Goal: Submit feedback/report problem

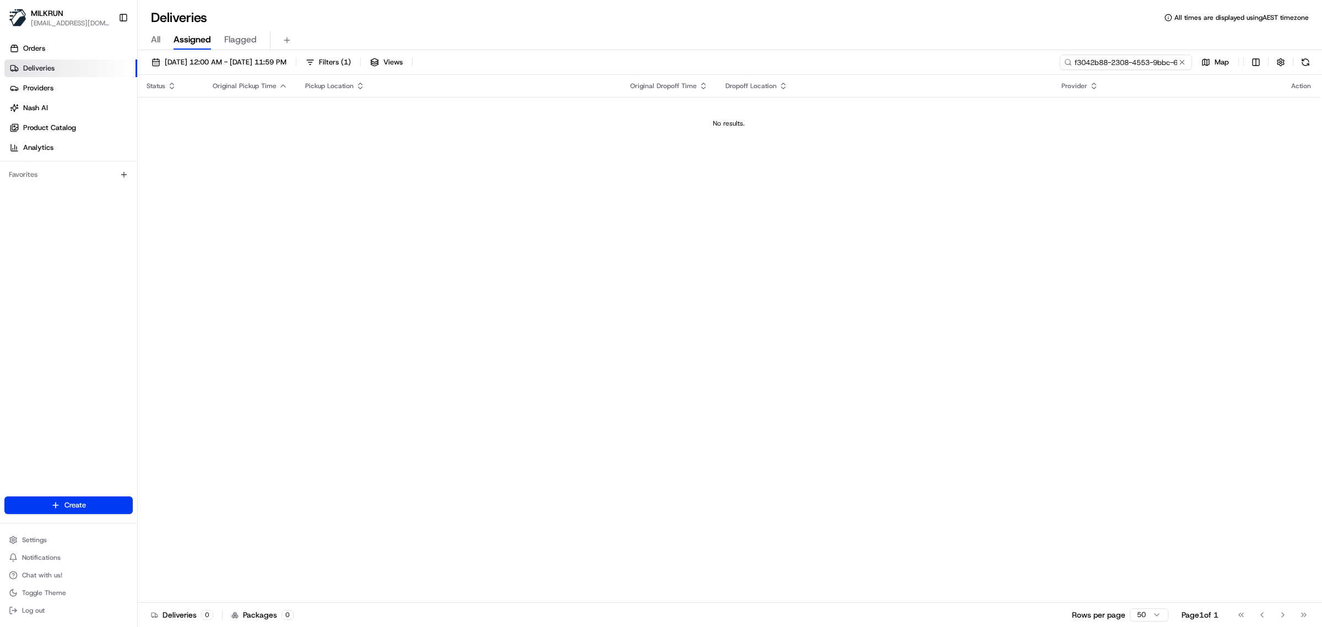
click at [1057, 64] on input "f3042b88-2308-4553-9bbc-6bced654c693" at bounding box center [1126, 62] width 132 height 15
paste input "33d11c26-0bdb-402e-94e6-e68c85ce454a"
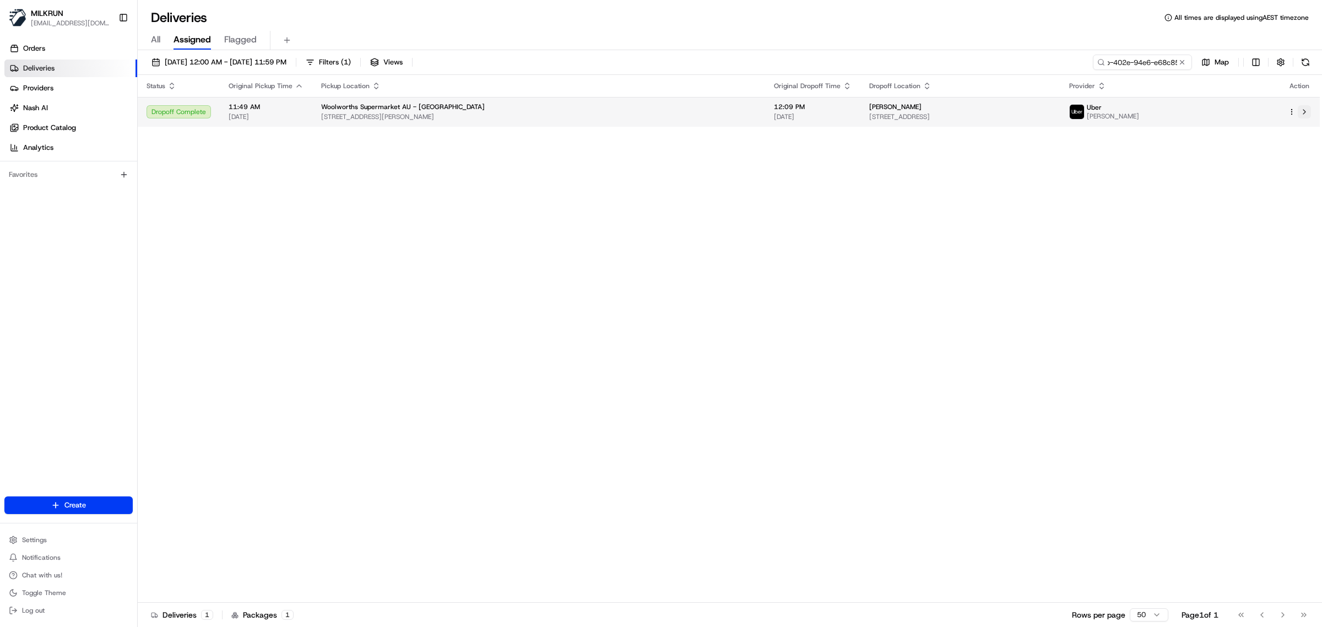
click at [1057, 111] on button at bounding box center [1304, 111] width 13 height 13
click at [1057, 67] on input "33d11c26-0bdb-402e-94e6-e68c85ce454a" at bounding box center [1126, 62] width 132 height 15
paste input "justine Kumpel"
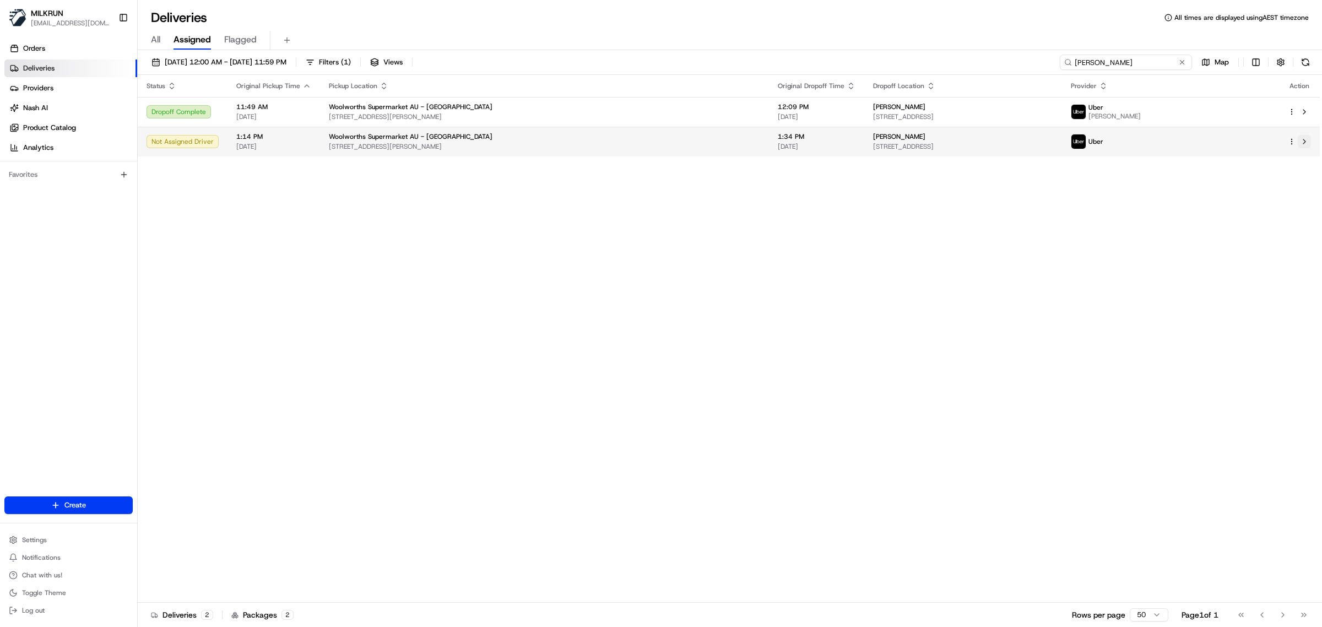
type input "justine Kumpel"
click at [1057, 142] on button at bounding box center [1304, 141] width 13 height 13
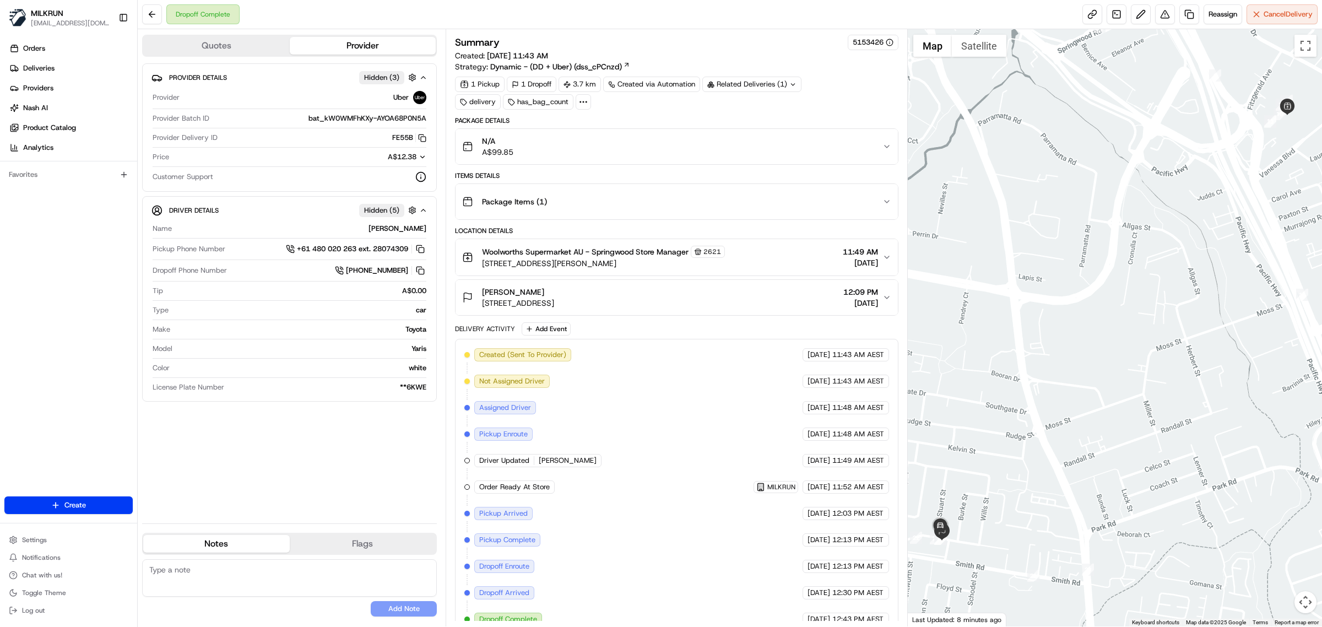
click at [743, 288] on button "[PERSON_NAME] [STREET_ADDRESS][PERSON_NAME] 12:09 PM [DATE]" at bounding box center [677, 297] width 442 height 35
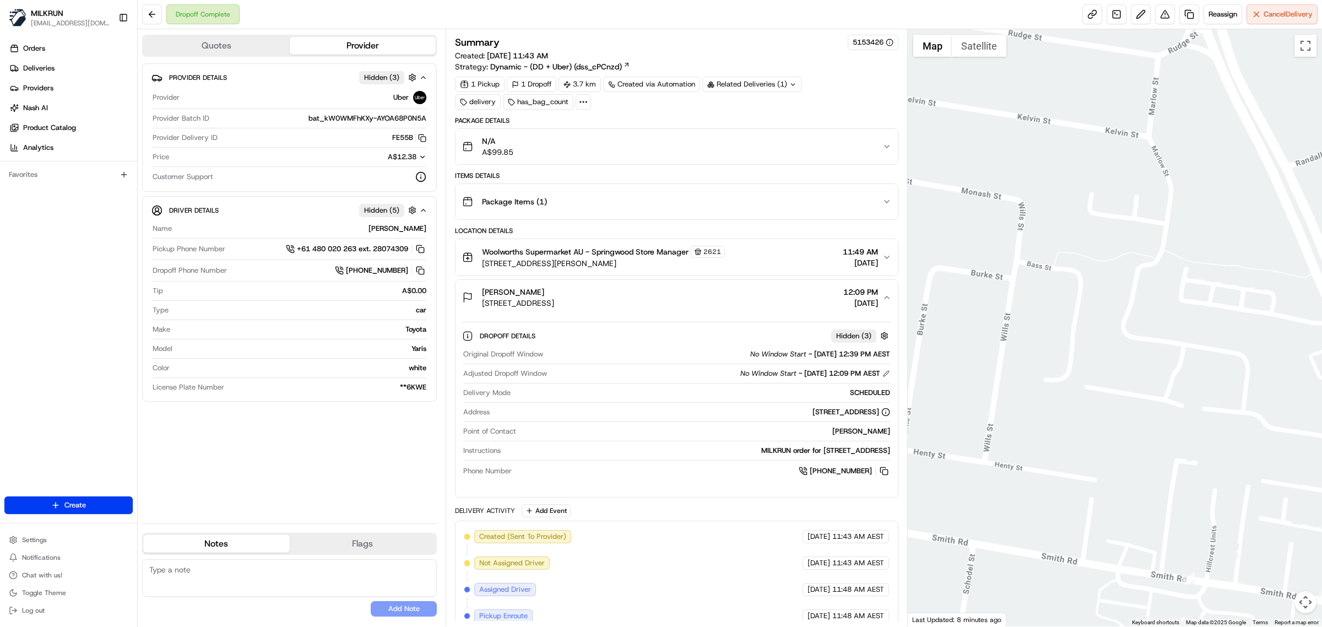
drag, startPoint x: 1051, startPoint y: 519, endPoint x: 1275, endPoint y: 265, distance: 339.2
click at [1272, 265] on div at bounding box center [1115, 327] width 415 height 597
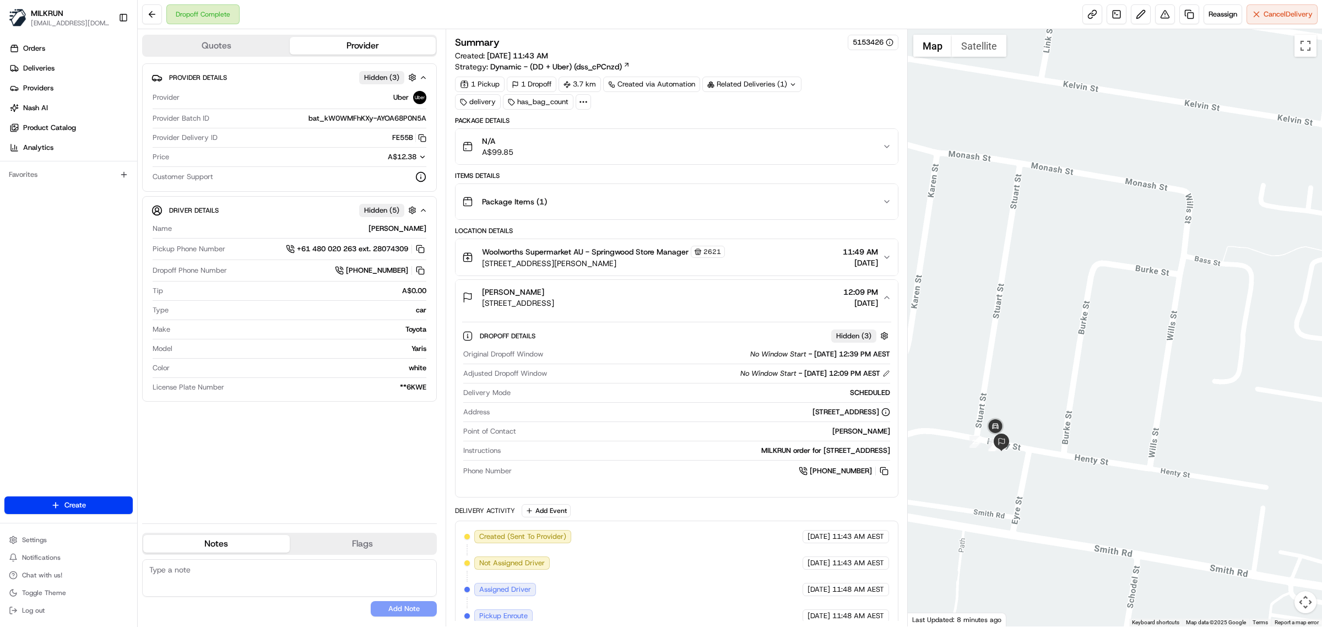
drag, startPoint x: 1054, startPoint y: 432, endPoint x: 1201, endPoint y: 453, distance: 148.5
click at [1201, 453] on div at bounding box center [1115, 327] width 415 height 597
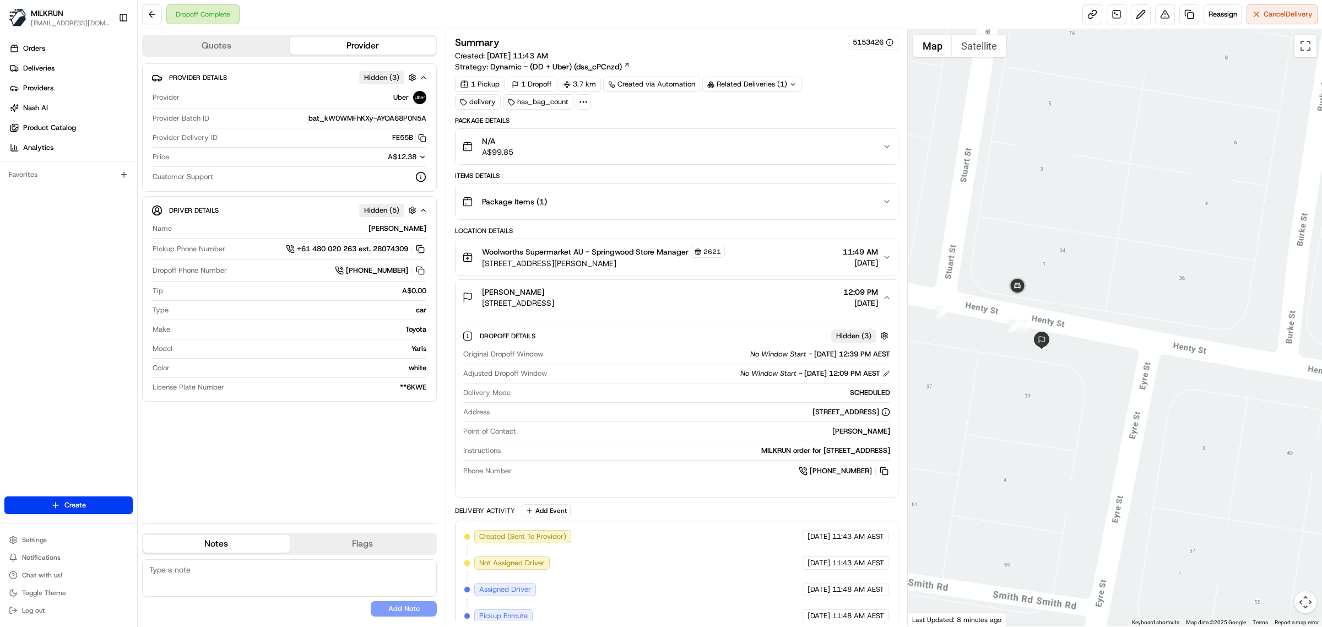
drag, startPoint x: 947, startPoint y: 480, endPoint x: 1309, endPoint y: 528, distance: 364.4
click at [1309, 528] on div at bounding box center [1115, 327] width 415 height 597
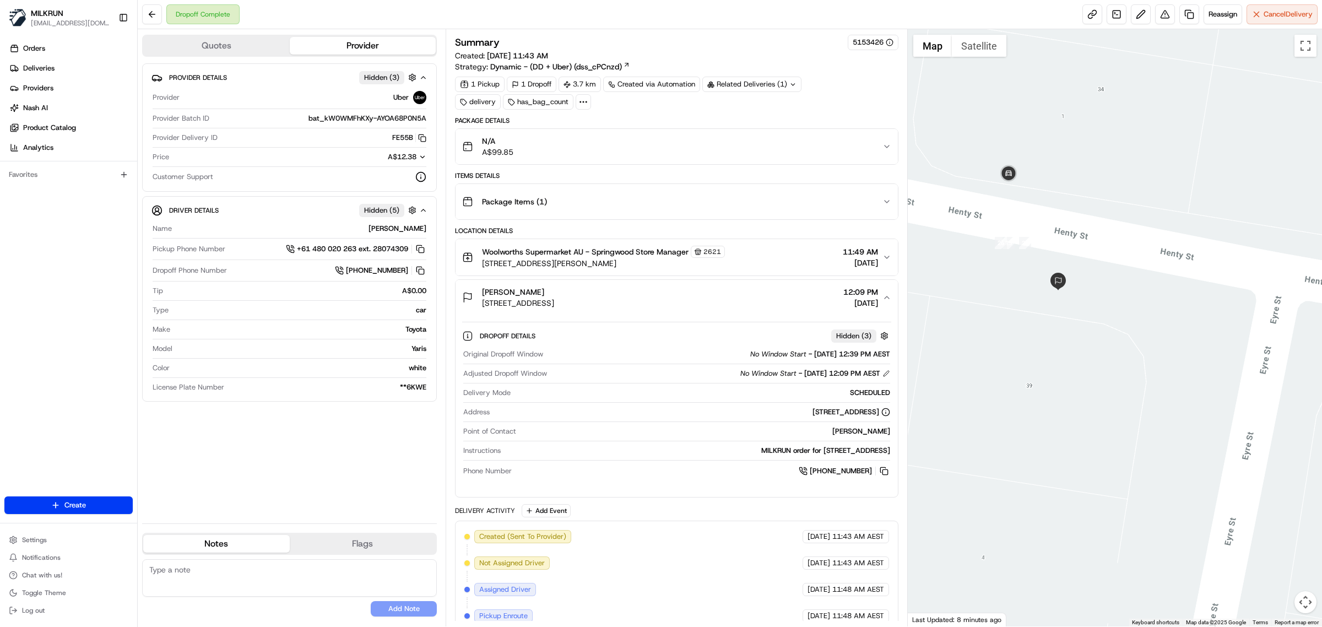
drag, startPoint x: 1033, startPoint y: 382, endPoint x: 1135, endPoint y: 489, distance: 147.3
click at [1135, 489] on div at bounding box center [1115, 327] width 415 height 597
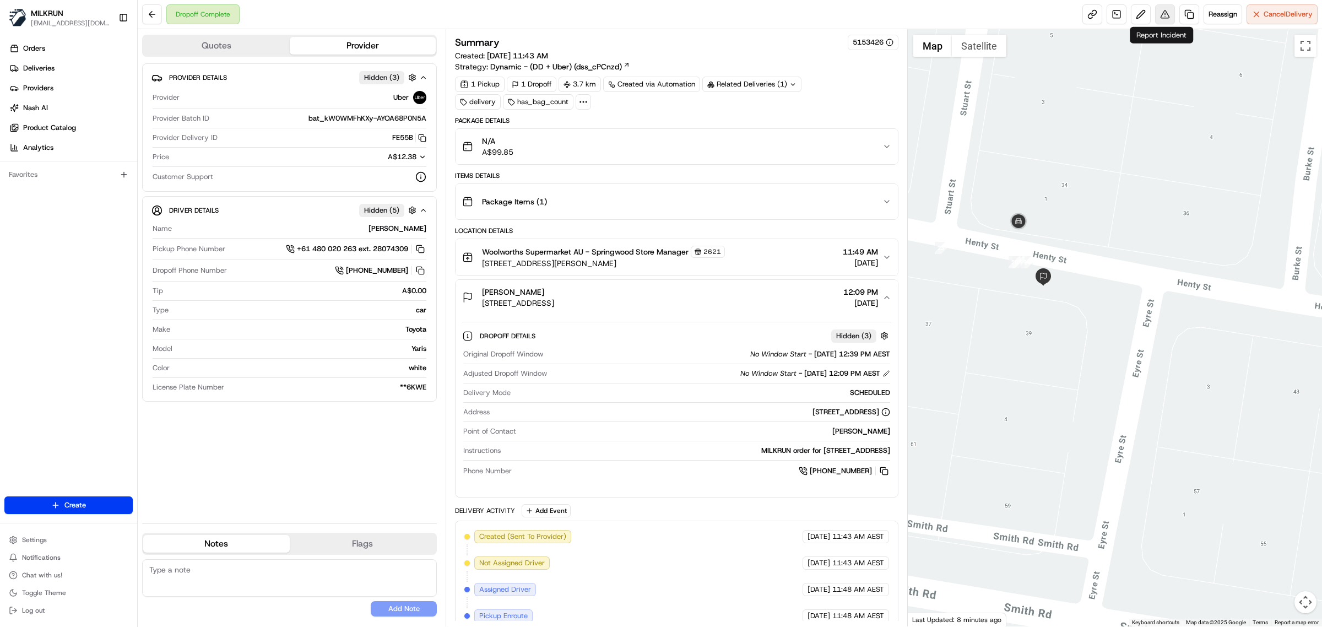
click at [1158, 18] on button at bounding box center [1165, 14] width 20 height 20
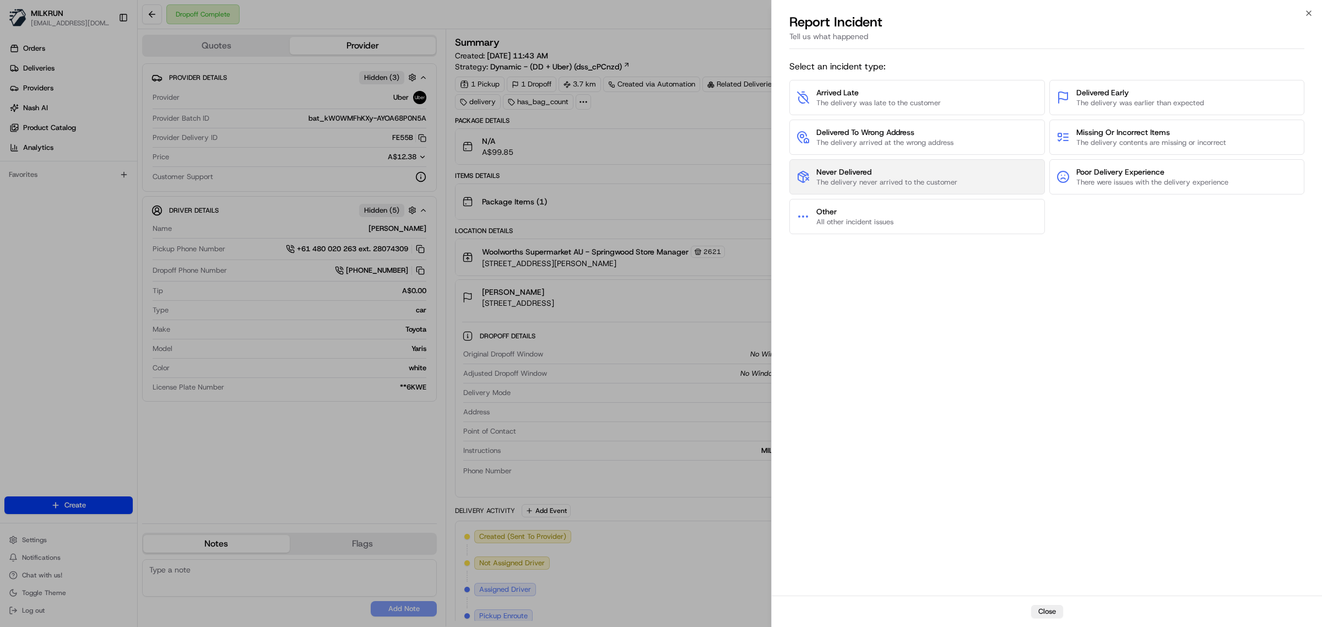
click at [962, 164] on button "Never Delivered The delivery never arrived to the customer" at bounding box center [917, 176] width 256 height 35
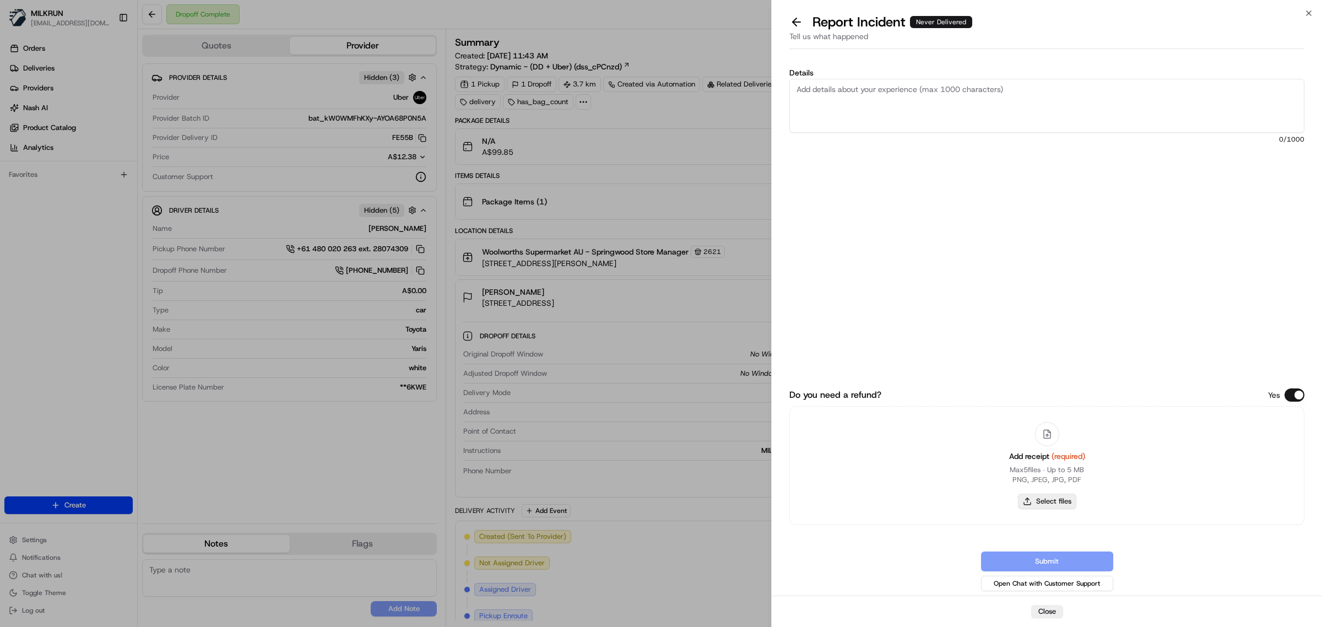
click at [1054, 497] on button "Select files" at bounding box center [1047, 501] width 58 height 15
type input "C:\fakepath\Milkrun_21-08-25_Justine K.pdf"
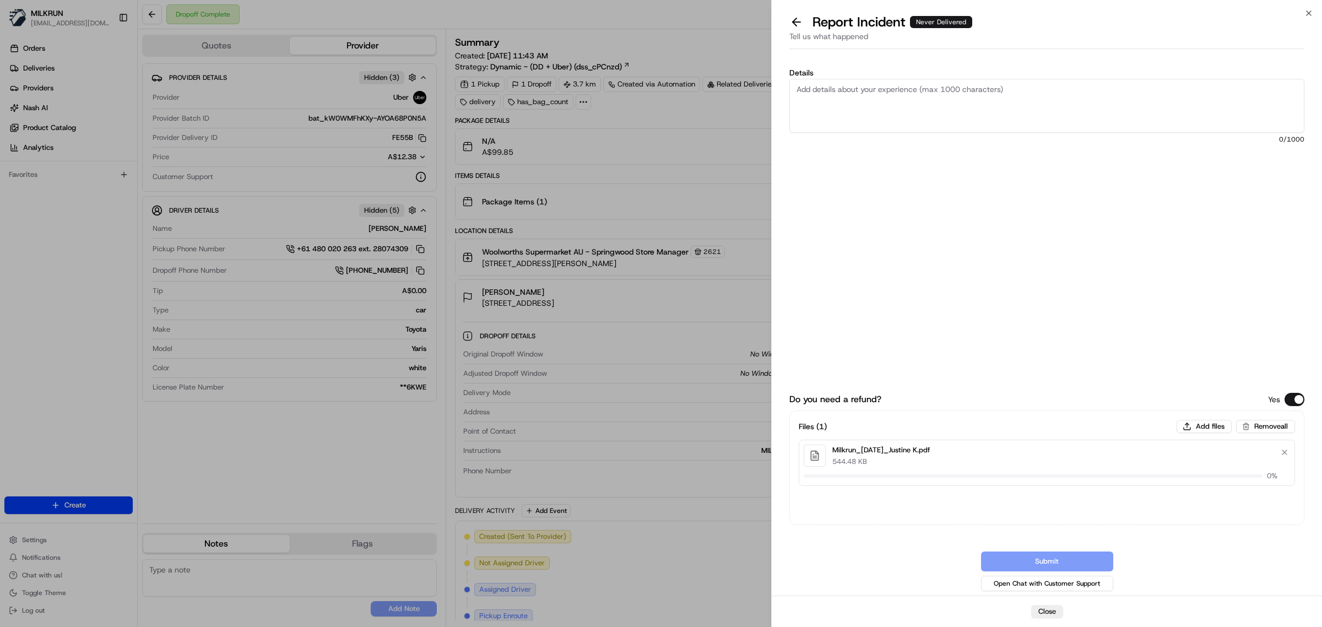
click at [905, 93] on textarea "Details" at bounding box center [1046, 106] width 515 height 54
click at [1081, 111] on textarea "Order not received, This is a meet at door, no one from the household received …" at bounding box center [1046, 106] width 515 height 54
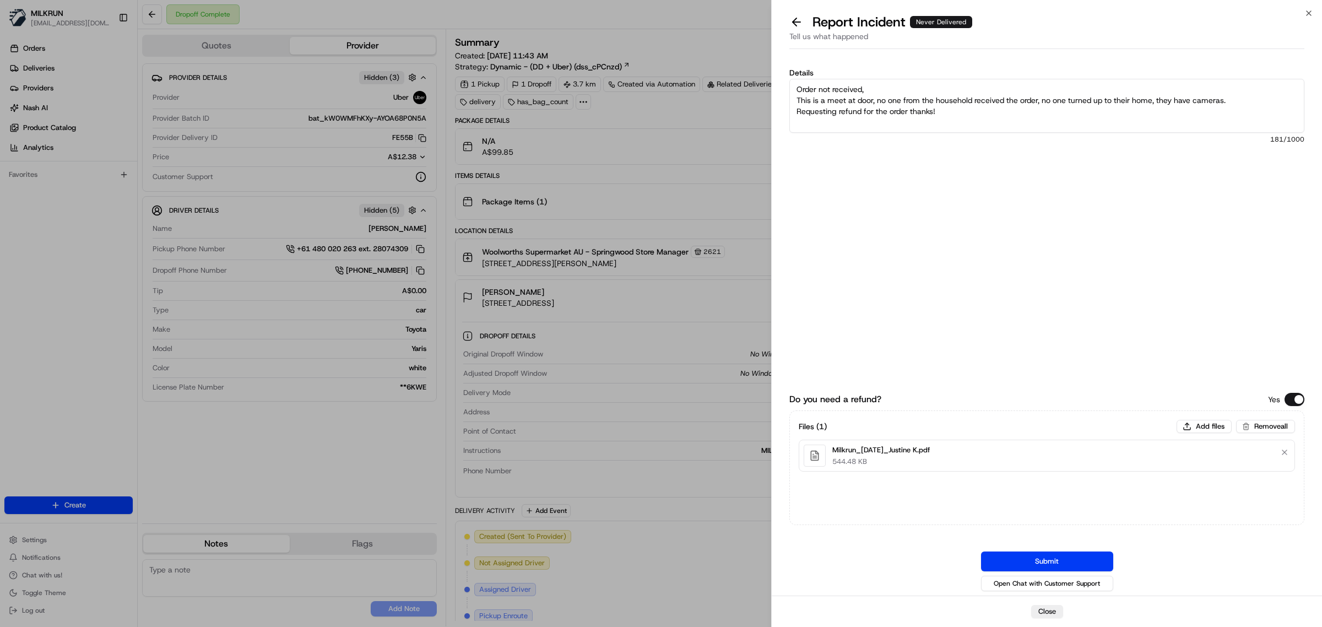
click at [1245, 95] on textarea "Order not received, This is a meet at door, no one from the household received …" at bounding box center [1046, 106] width 515 height 54
type textarea "Order not received, This is a meet at door, no one from the household received …"
click at [965, 127] on textarea "Order not received, This is a meet at door, no one from the household received …" at bounding box center [1046, 106] width 515 height 54
click at [863, 109] on textarea "Order not received, This is a meet at door, no one from the household received …" at bounding box center [1046, 106] width 515 height 54
drag, startPoint x: 1012, startPoint y: 562, endPoint x: 991, endPoint y: 445, distance: 118.5
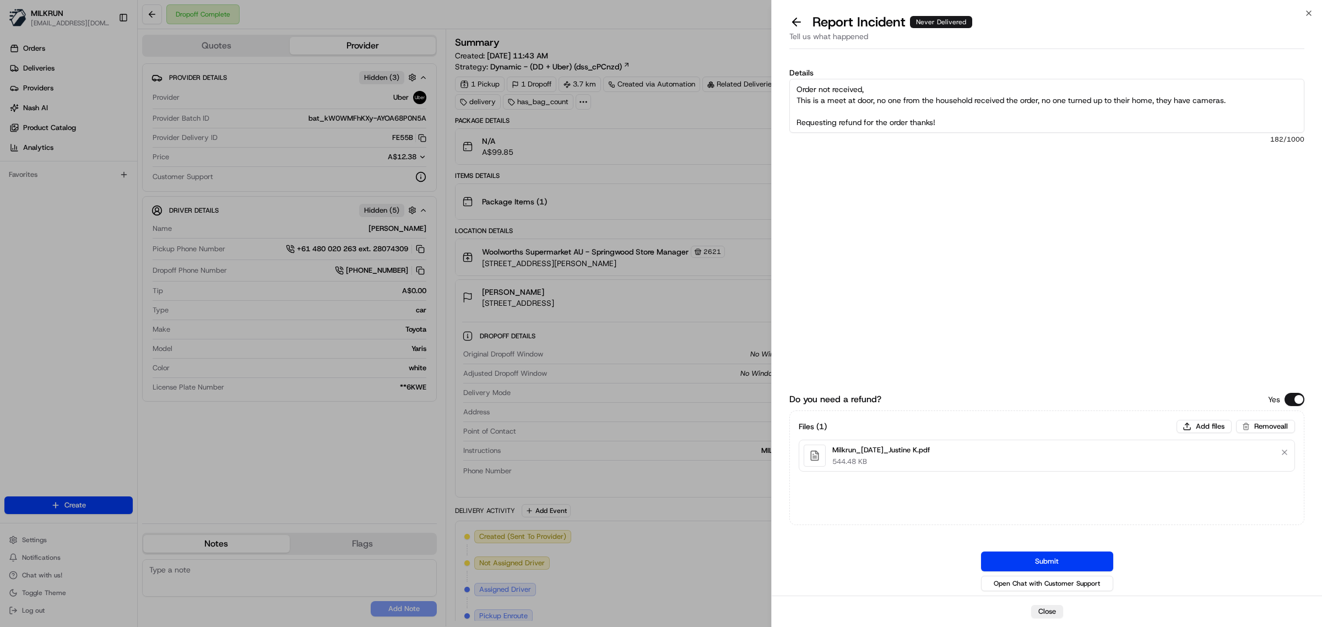
click at [1012, 562] on button "Submit" at bounding box center [1047, 561] width 132 height 20
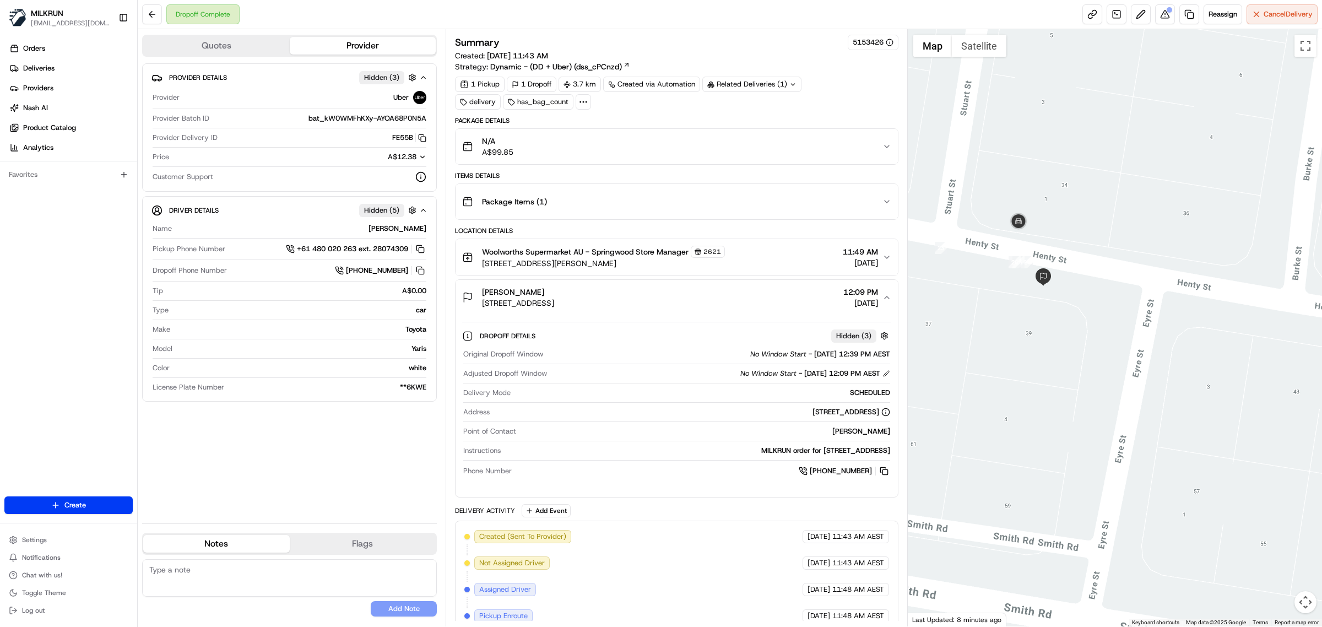
drag, startPoint x: 543, startPoint y: 291, endPoint x: 474, endPoint y: 291, distance: 68.9
click at [474, 291] on div "justine Kumpel 39 Henty St, Woodridge, QLD 4114, AU" at bounding box center [508, 297] width 92 height 22
copy span "justine Kumpel"
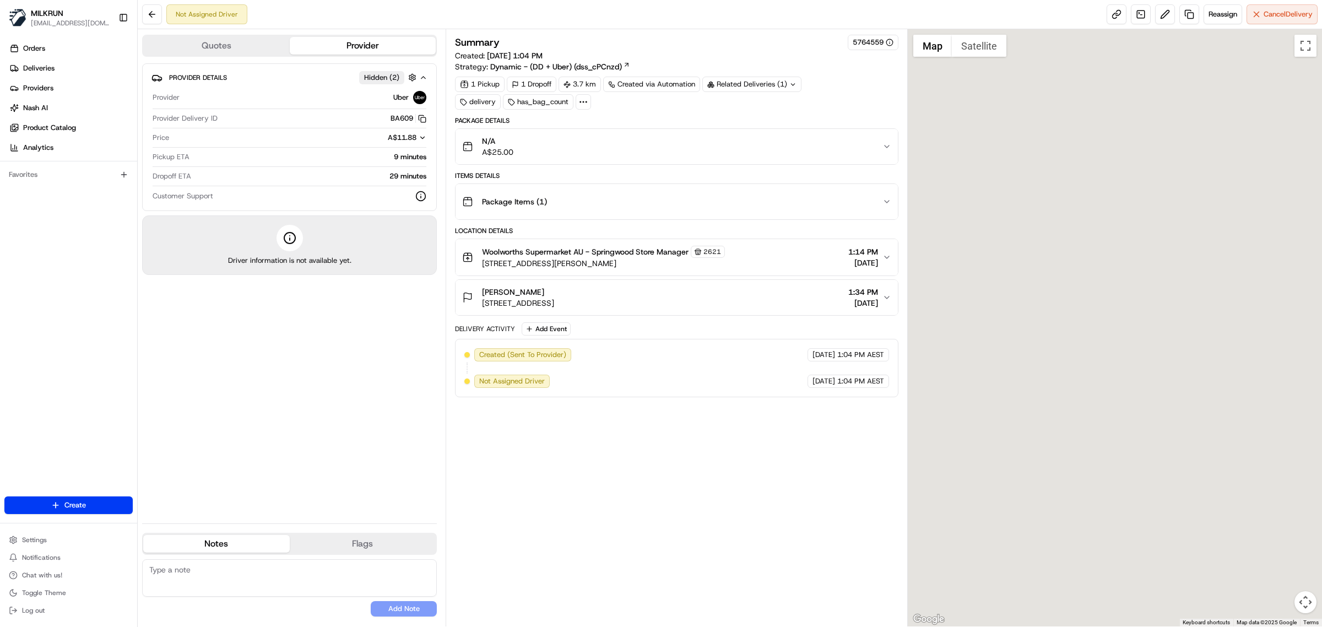
click at [177, 584] on textarea at bounding box center [289, 577] width 295 height 37
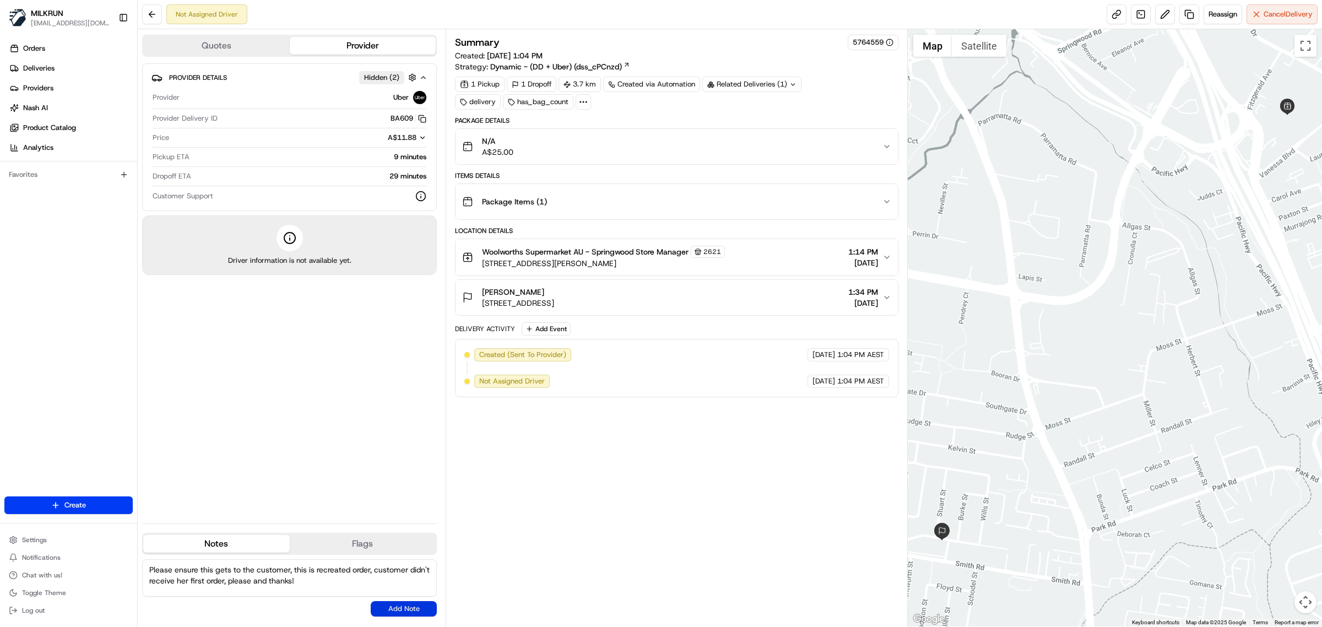
type textarea "Please ensure this gets to the customer, this is recreated order, customer didn…"
click at [399, 607] on button "Add Note" at bounding box center [404, 608] width 66 height 15
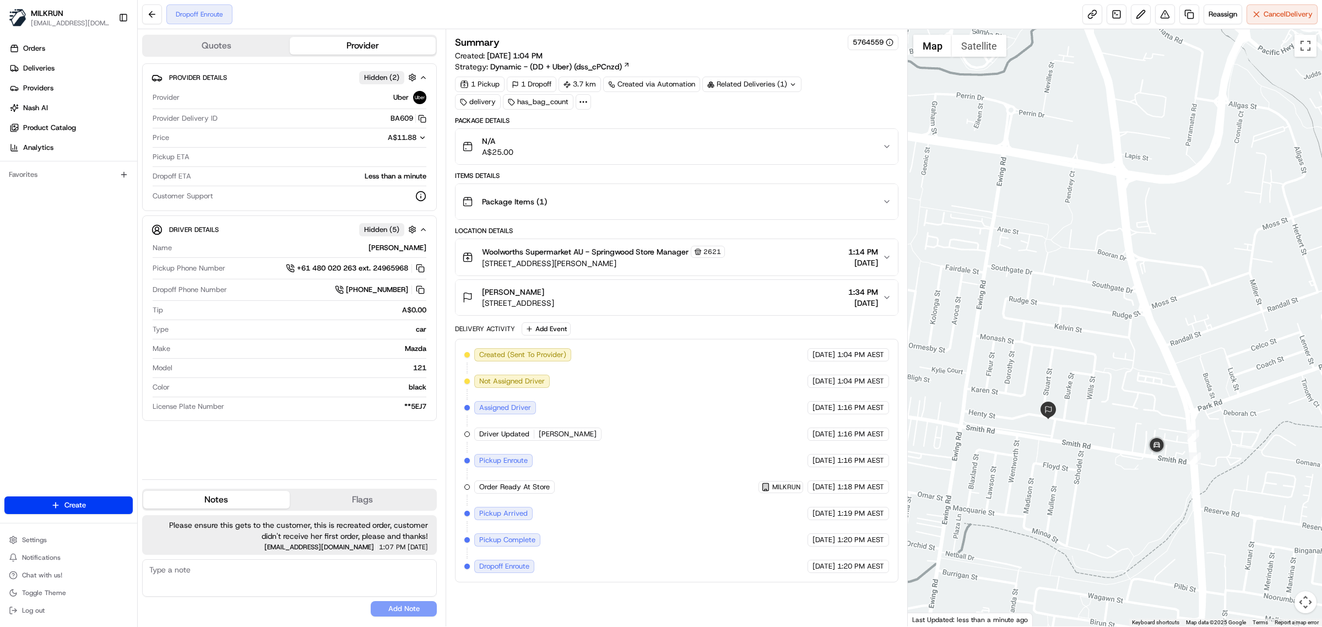
drag, startPoint x: 1048, startPoint y: 485, endPoint x: 1155, endPoint y: 362, distance: 162.9
click at [1155, 362] on div at bounding box center [1115, 327] width 415 height 597
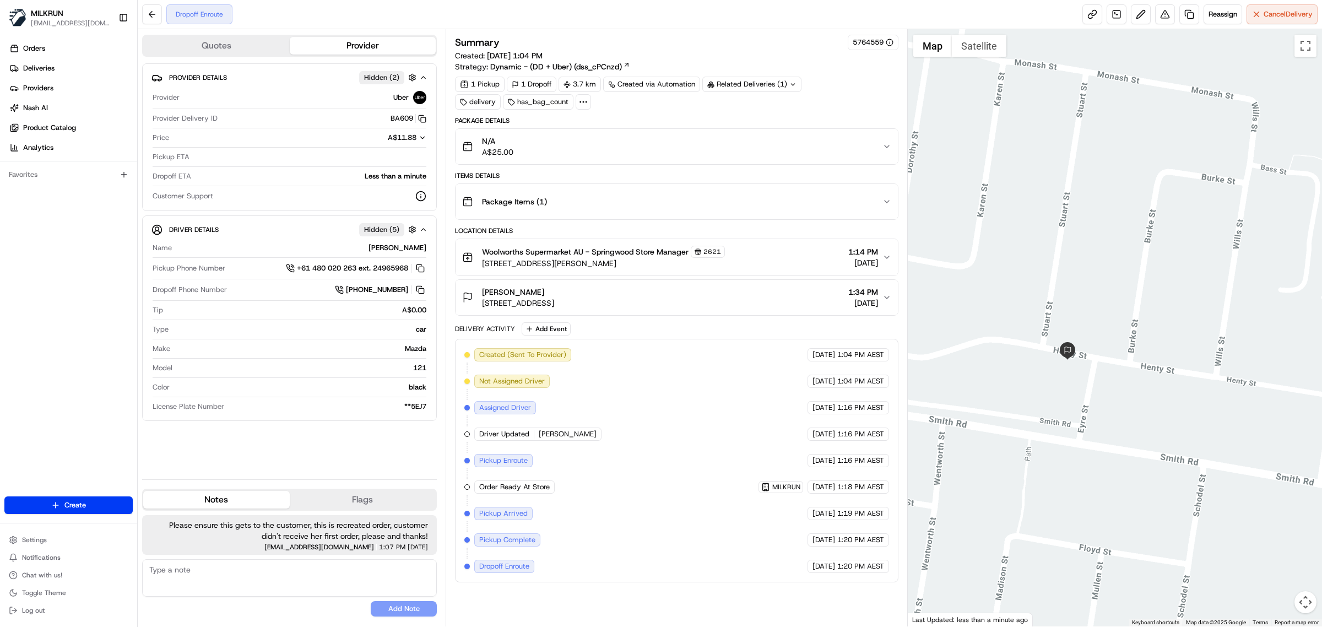
drag, startPoint x: 1026, startPoint y: 486, endPoint x: 1154, endPoint y: 287, distance: 236.8
click at [1154, 287] on div at bounding box center [1115, 327] width 415 height 597
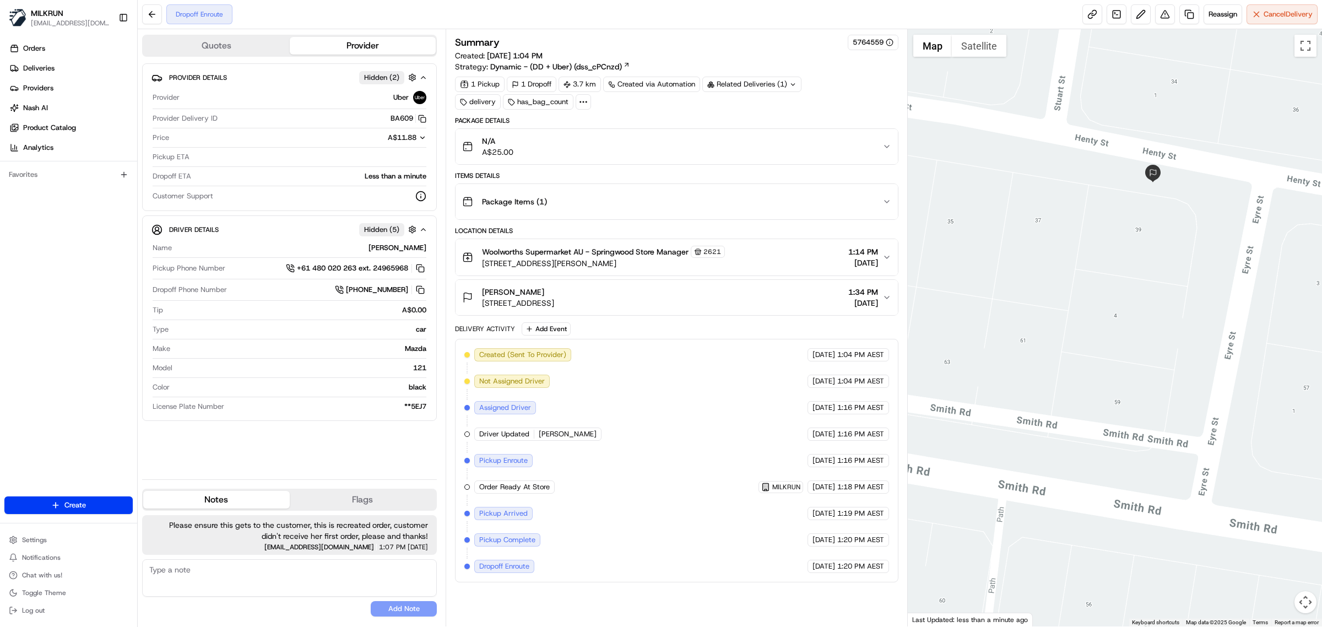
drag, startPoint x: 1037, startPoint y: 412, endPoint x: 1183, endPoint y: 438, distance: 148.8
click at [1183, 438] on div at bounding box center [1115, 327] width 415 height 597
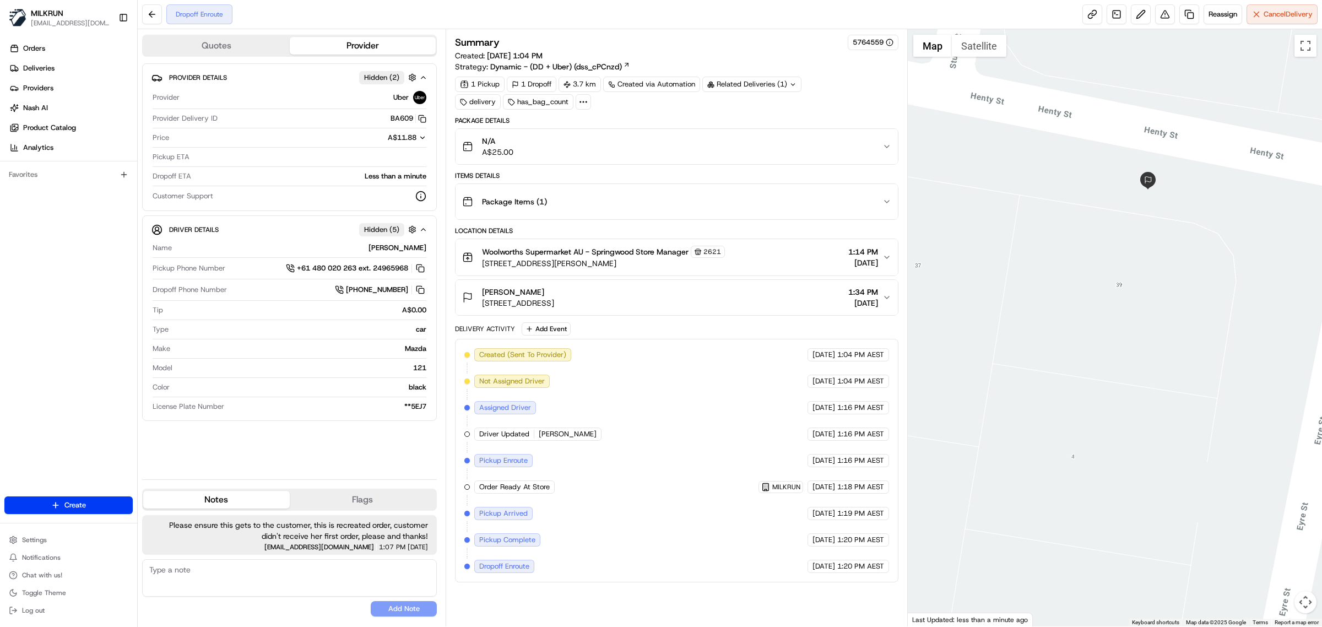
drag, startPoint x: 1188, startPoint y: 234, endPoint x: 1185, endPoint y: 430, distance: 195.6
click at [1185, 430] on div at bounding box center [1115, 327] width 415 height 597
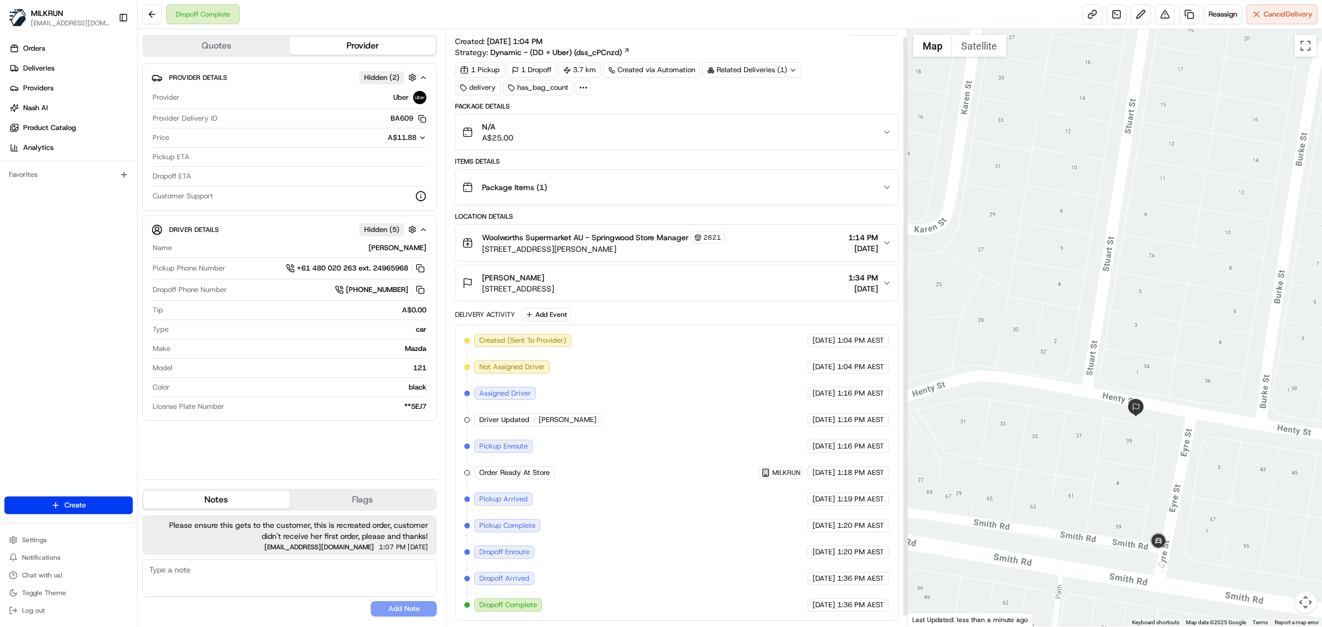
scroll to position [19, 0]
click at [527, 274] on span "justine Kumpel" at bounding box center [513, 277] width 62 height 11
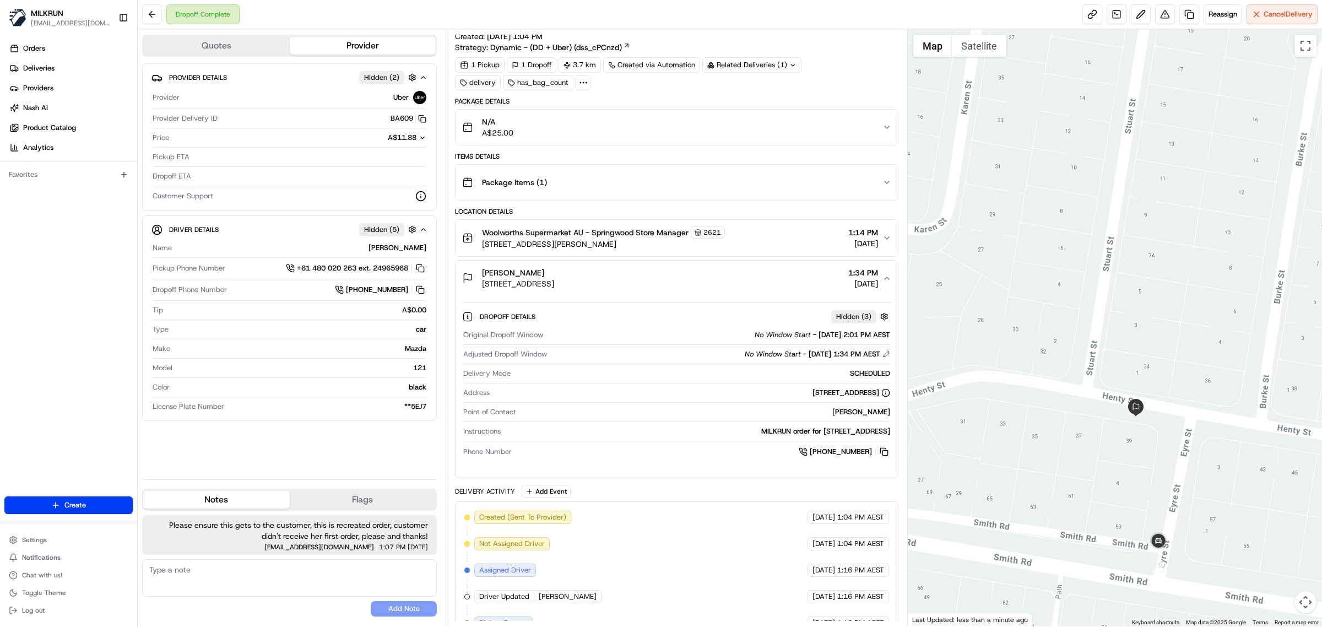
drag, startPoint x: 550, startPoint y: 271, endPoint x: 483, endPoint y: 252, distance: 69.2
click at [478, 275] on div "justine Kumpel 39 Henty St, Woodridge, QLD 4114, AU" at bounding box center [508, 278] width 92 height 22
copy span "[PERSON_NAME]"
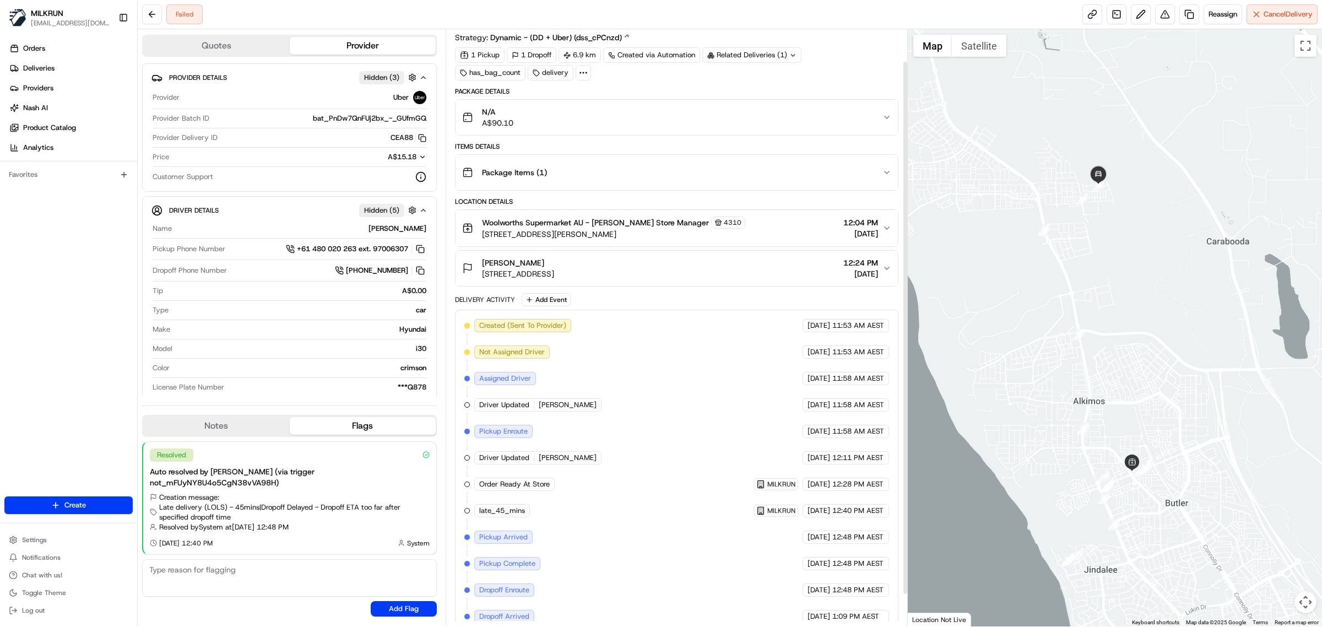
scroll to position [46, 0]
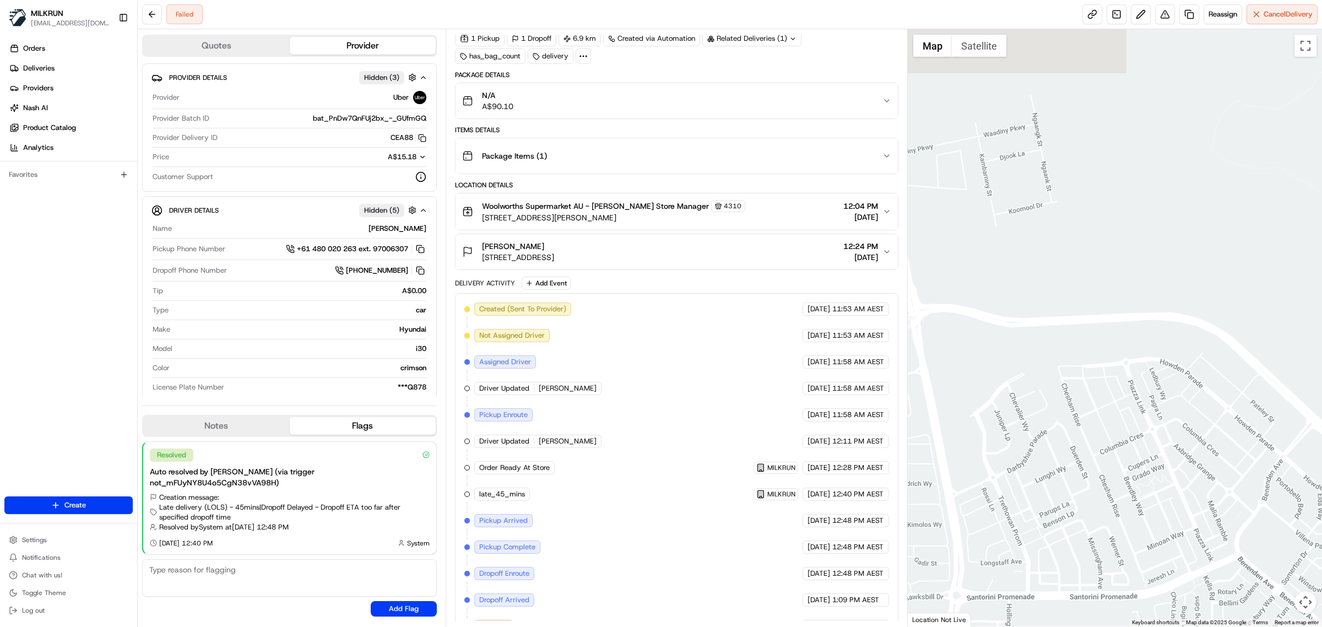
drag, startPoint x: 1115, startPoint y: 364, endPoint x: 1184, endPoint y: 555, distance: 203.2
click at [1205, 611] on div at bounding box center [1115, 327] width 415 height 597
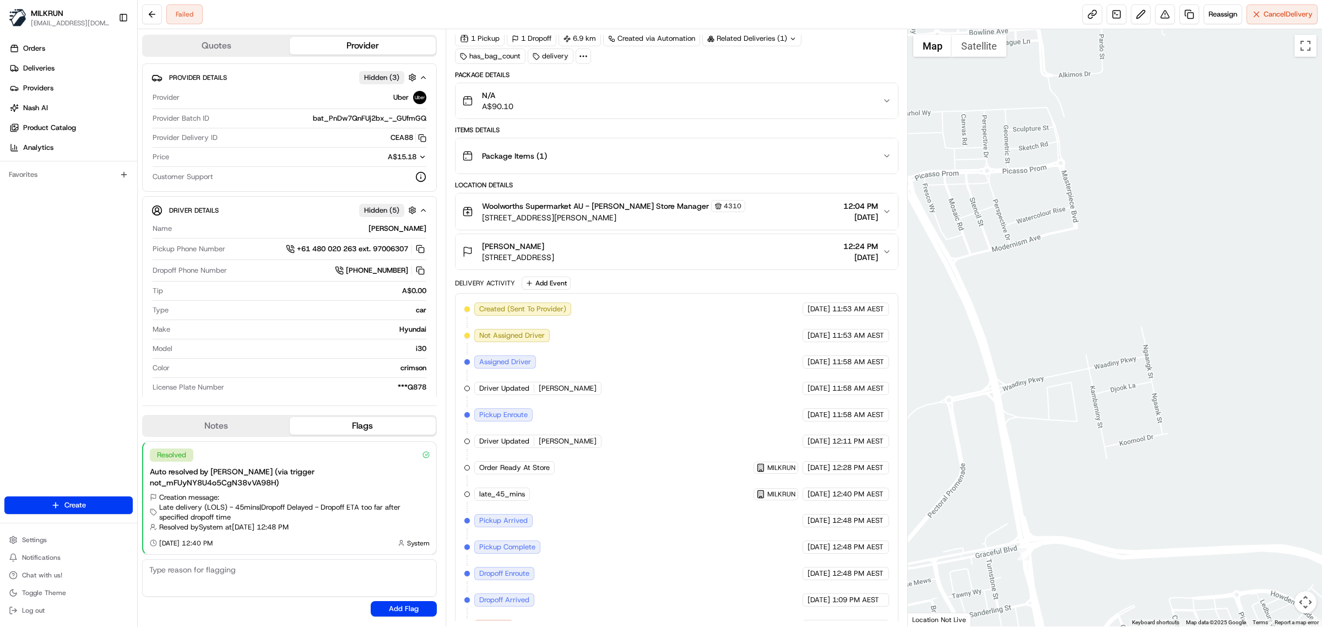
drag, startPoint x: 1130, startPoint y: 405, endPoint x: 1190, endPoint y: 483, distance: 98.2
click at [1248, 626] on html "MILKRUN vconcepcion@woolworths.com.au Toggle Sidebar Orders Deliveries Provider…" at bounding box center [661, 313] width 1322 height 627
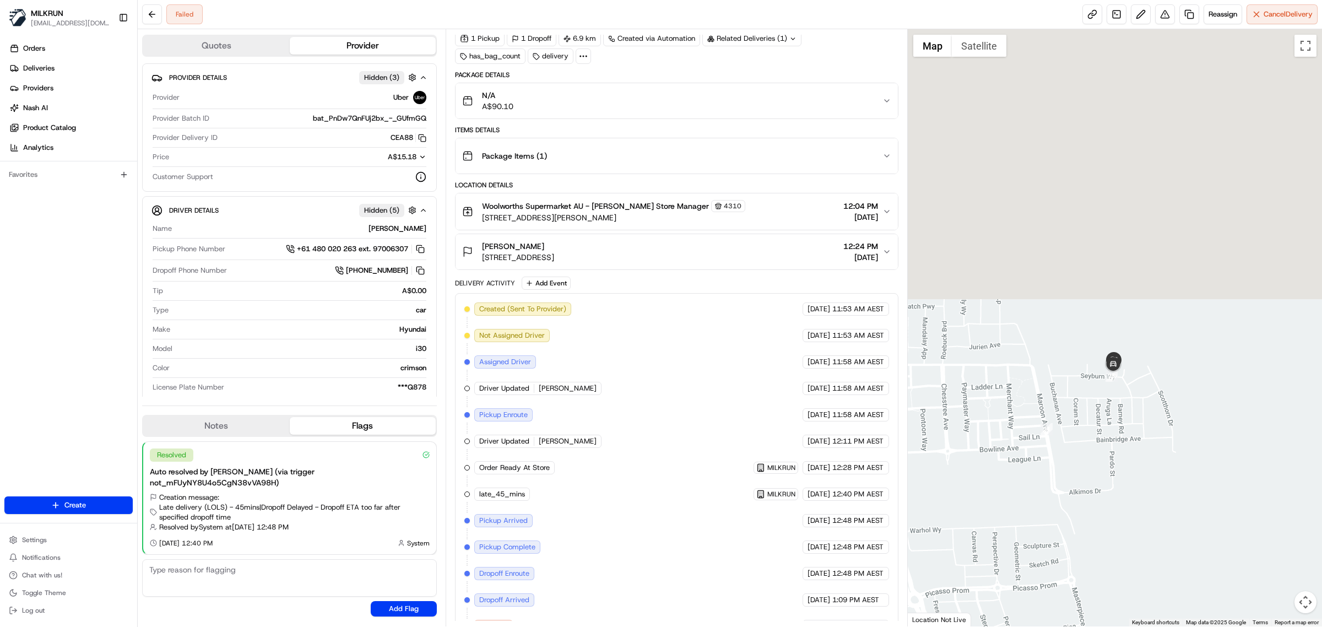
drag, startPoint x: 1117, startPoint y: 233, endPoint x: 1139, endPoint y: 522, distance: 289.4
click at [1122, 626] on html "MILKRUN vconcepcion@woolworths.com.au Toggle Sidebar Orders Deliveries Provider…" at bounding box center [661, 313] width 1322 height 627
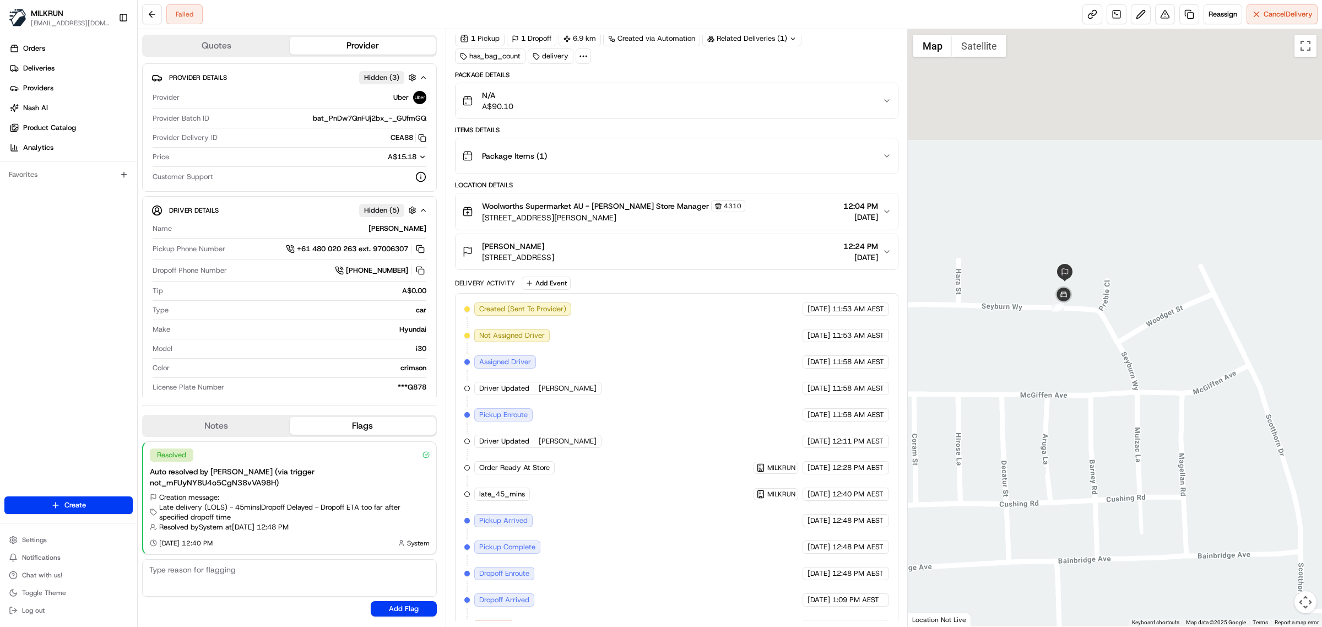
drag, startPoint x: 1082, startPoint y: 240, endPoint x: 1075, endPoint y: 524, distance: 283.8
click at [1075, 524] on div at bounding box center [1115, 327] width 415 height 597
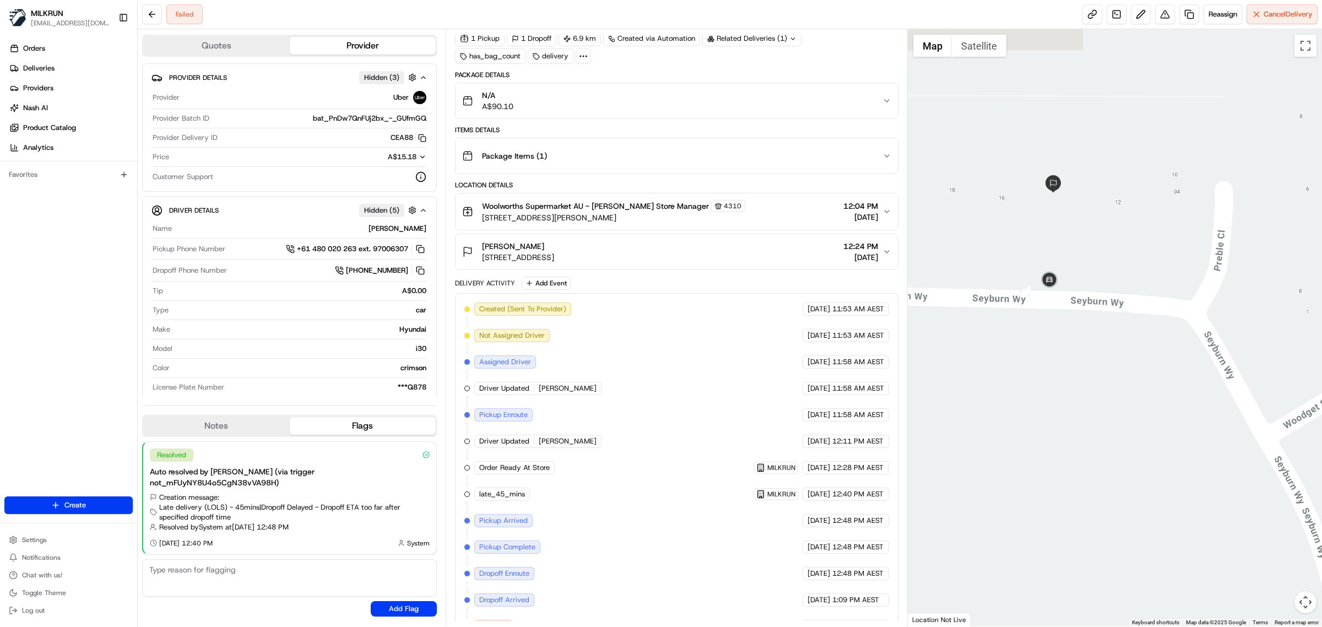
drag, startPoint x: 1020, startPoint y: 196, endPoint x: 1019, endPoint y: 485, distance: 288.6
click at [1019, 485] on div at bounding box center [1115, 327] width 415 height 597
drag, startPoint x: 645, startPoint y: 259, endPoint x: 478, endPoint y: 259, distance: 166.9
click at [478, 259] on div "Nicola Donnison 14 Seyburn Wy, Alkimos, WA 6038, AU 12:24 PM 21/08/2025" at bounding box center [672, 252] width 420 height 22
copy span "14 Seyburn Wy, Alkimos, WA 6038, AU"
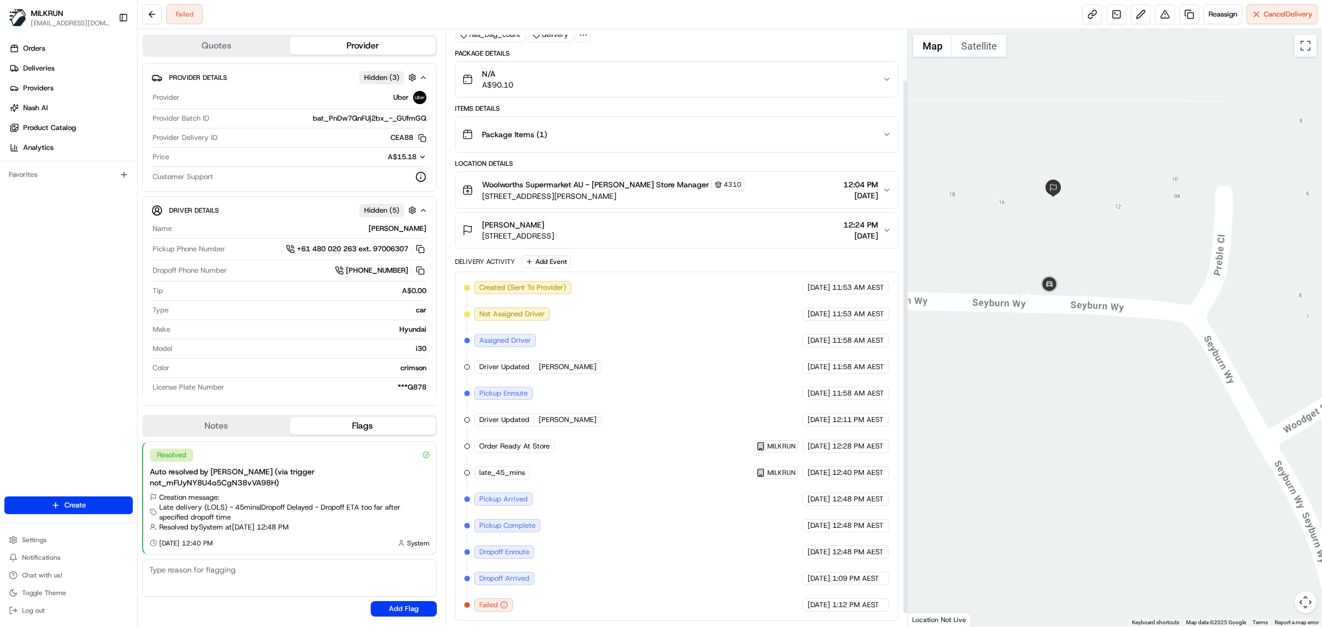
scroll to position [72, 0]
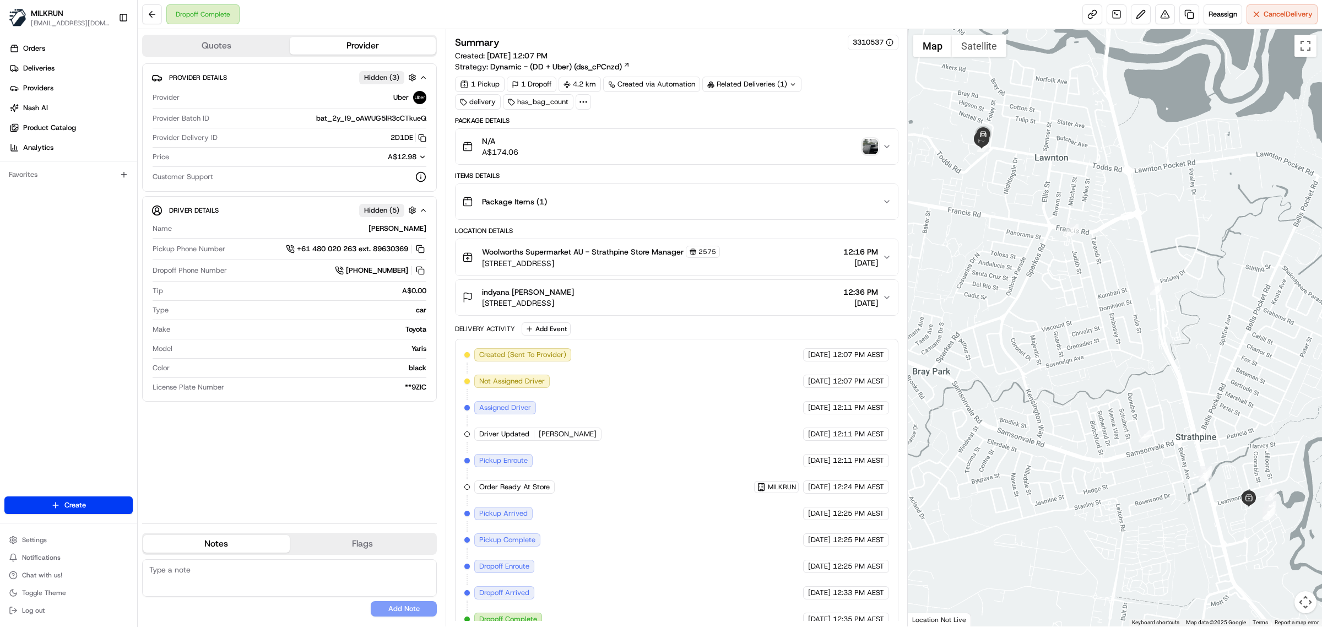
click at [874, 146] on img "button" at bounding box center [870, 146] width 15 height 15
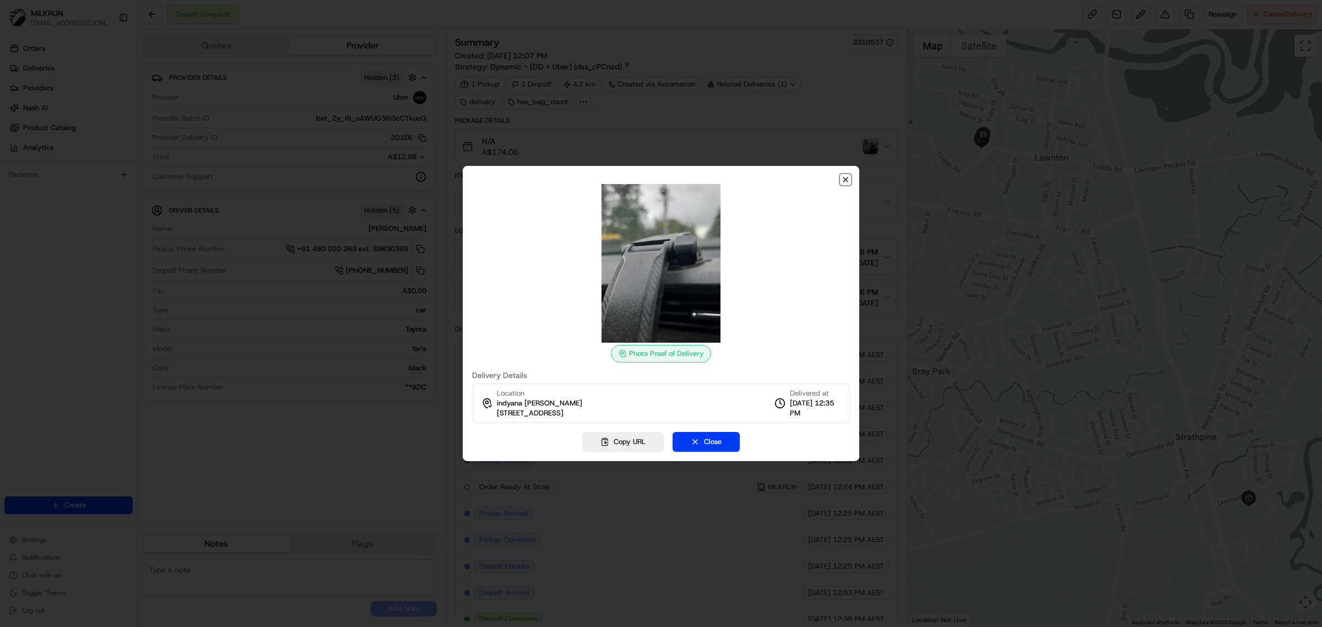
click at [849, 176] on icon "button" at bounding box center [845, 179] width 9 height 9
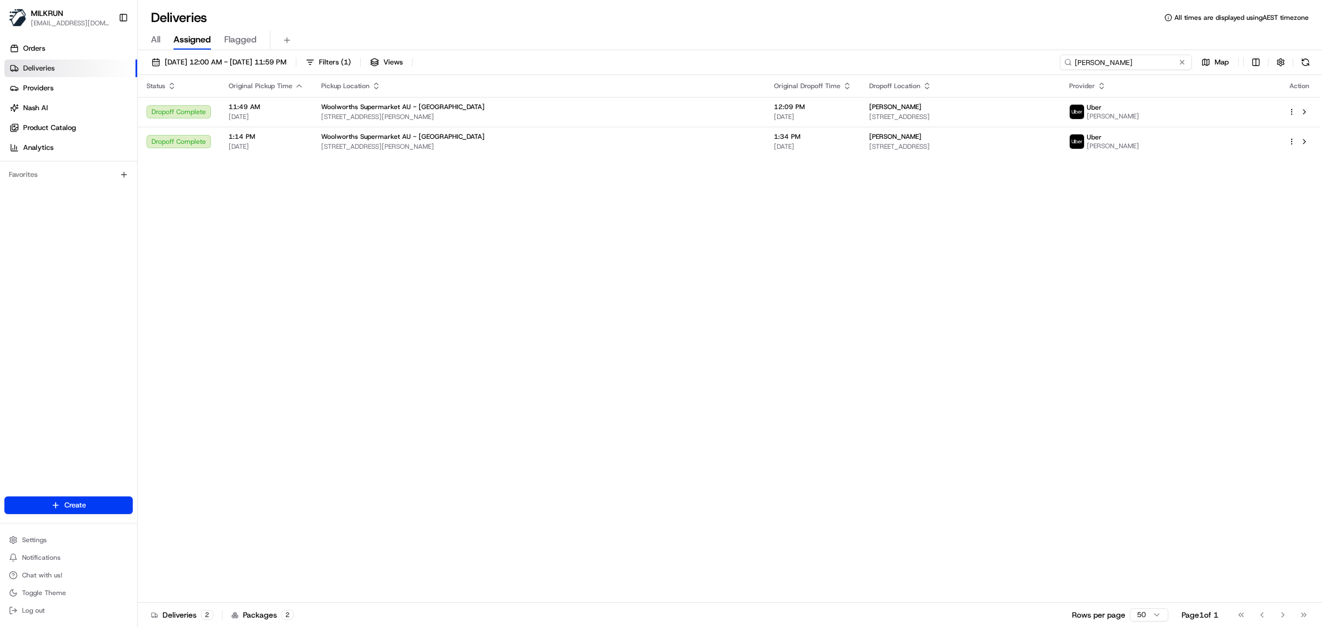
click at [1144, 59] on input "[PERSON_NAME]" at bounding box center [1126, 62] width 132 height 15
paste input "54d2ff02-312a-44d6-b902-b18cb3d466cf"
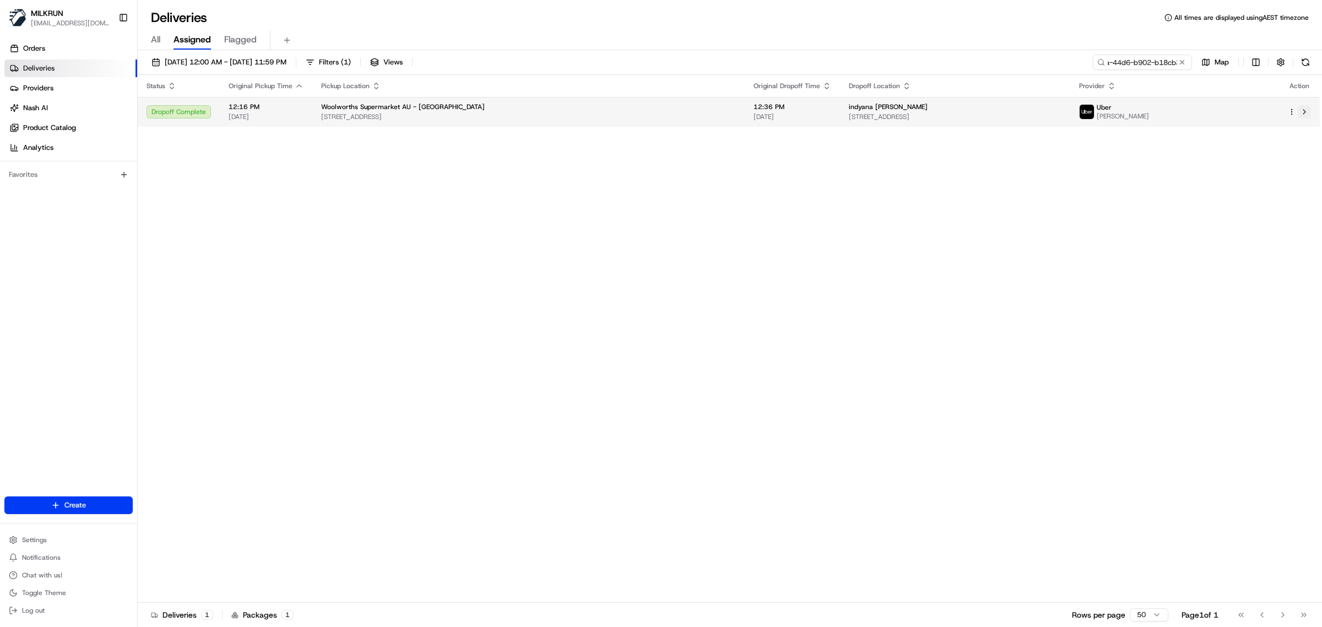
click at [1304, 109] on button at bounding box center [1304, 111] width 13 height 13
click at [1137, 57] on input "54d2ff02-312a-44d6-b902-b18cb3d466cf" at bounding box center [1126, 62] width 132 height 15
paste input "[PERSON_NAME]"
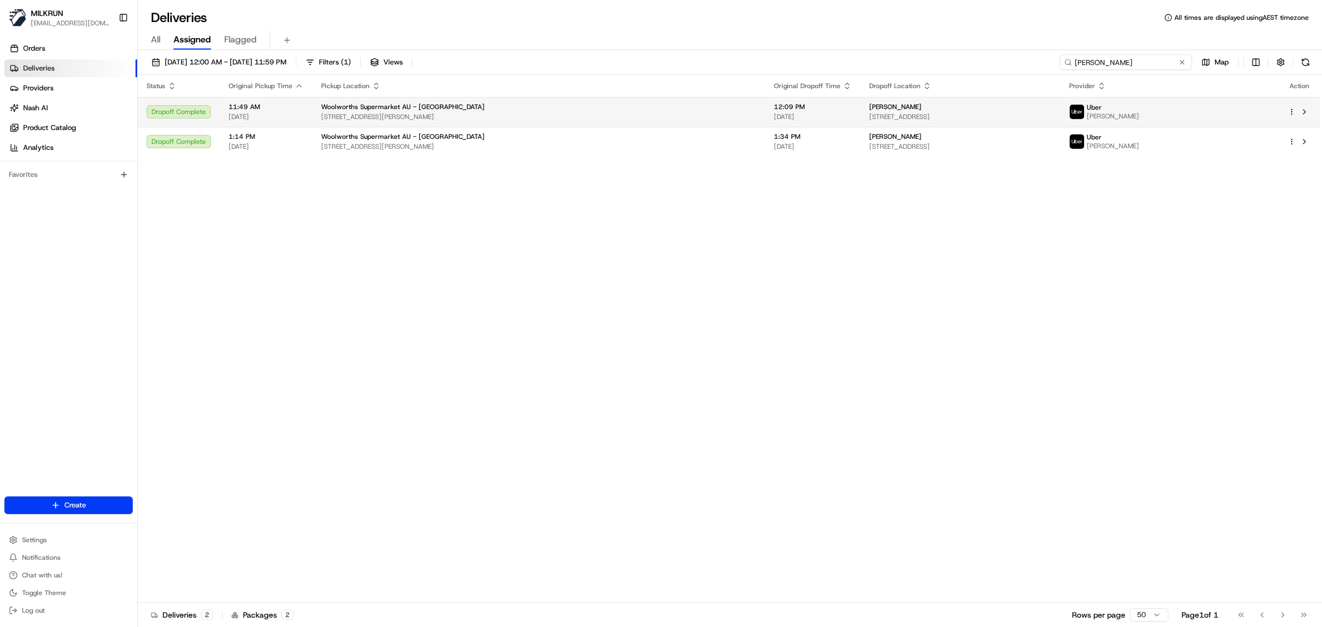
type input "justine Kumpel"
click at [1238, 111] on div "Uber SEUNGJU Y." at bounding box center [1169, 112] width 201 height 18
click at [1243, 111] on div "Uber SEUNGJU Y." at bounding box center [1169, 112] width 201 height 18
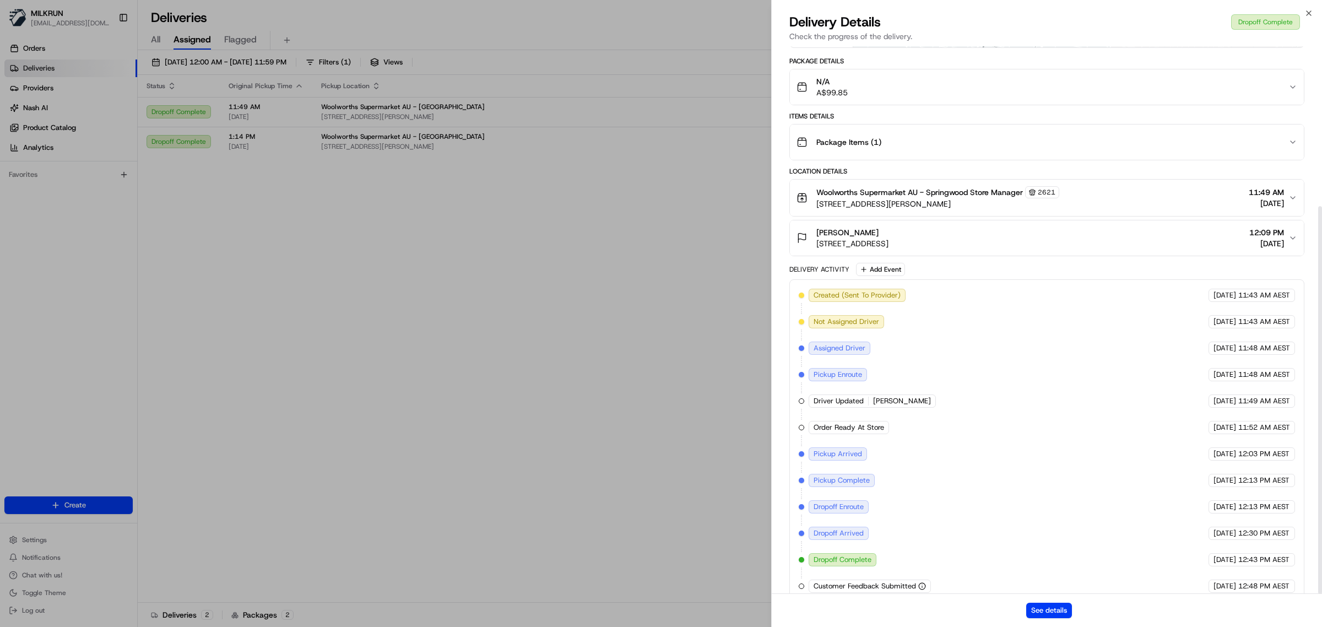
scroll to position [226, 0]
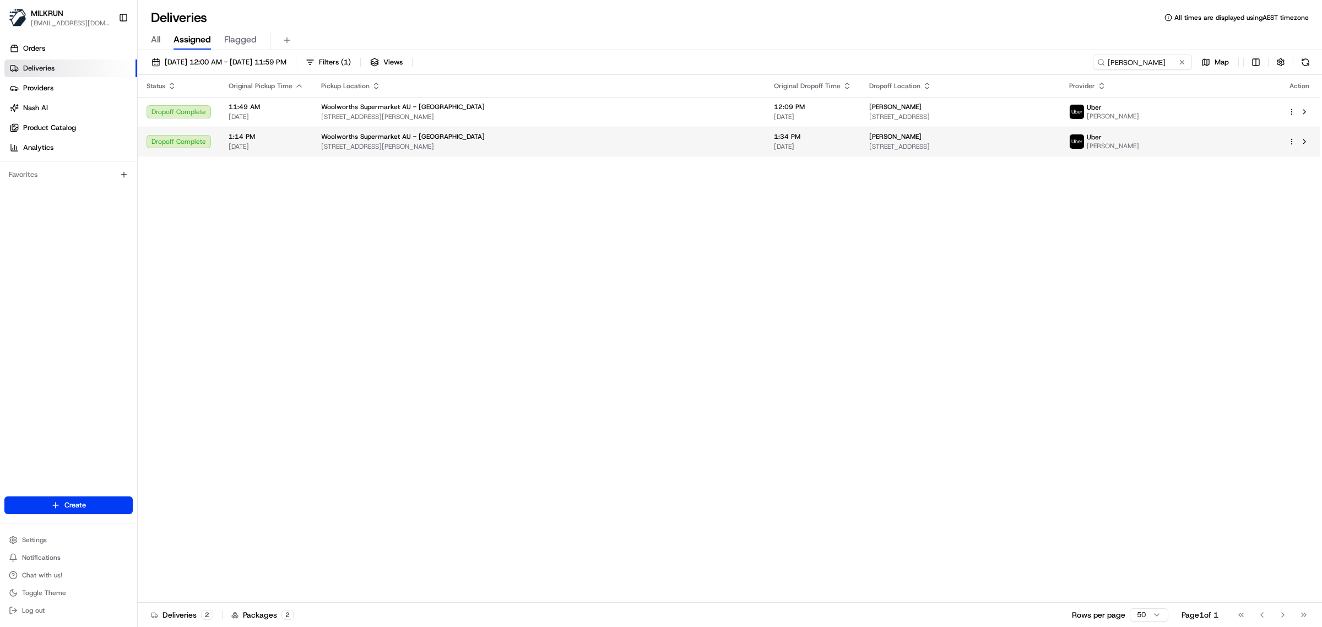
click at [1026, 144] on span "39 Henty St, Woodridge, QLD 4114, AU" at bounding box center [960, 146] width 182 height 9
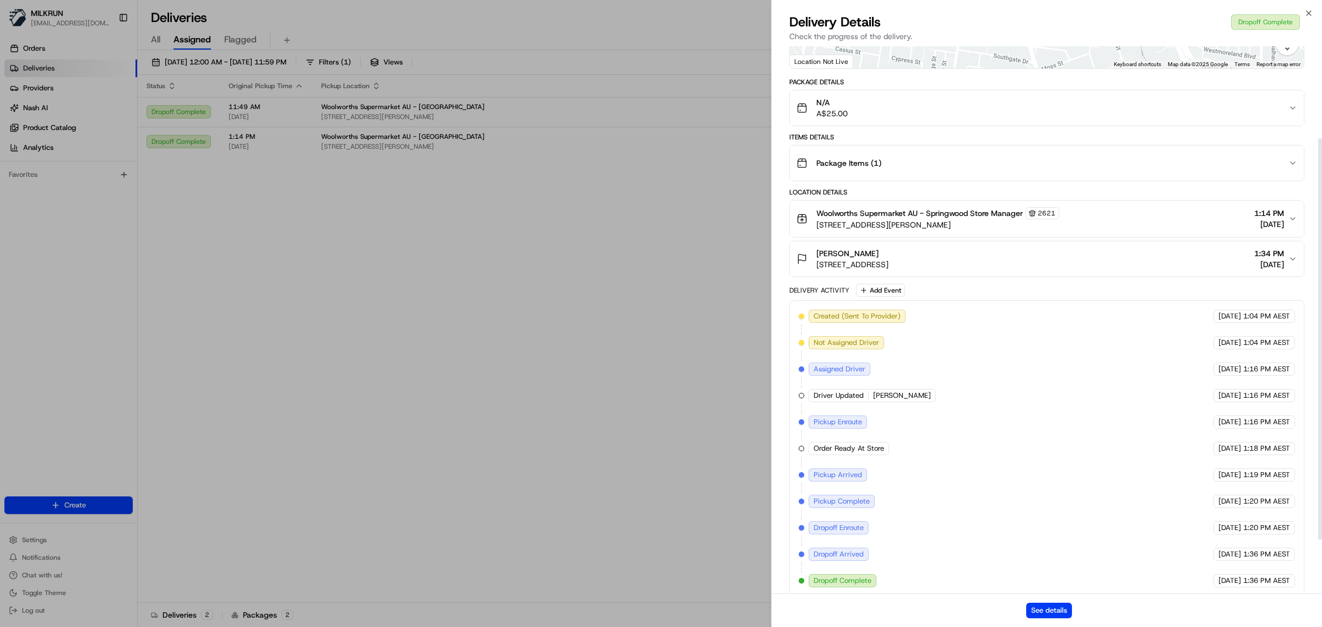
scroll to position [199, 0]
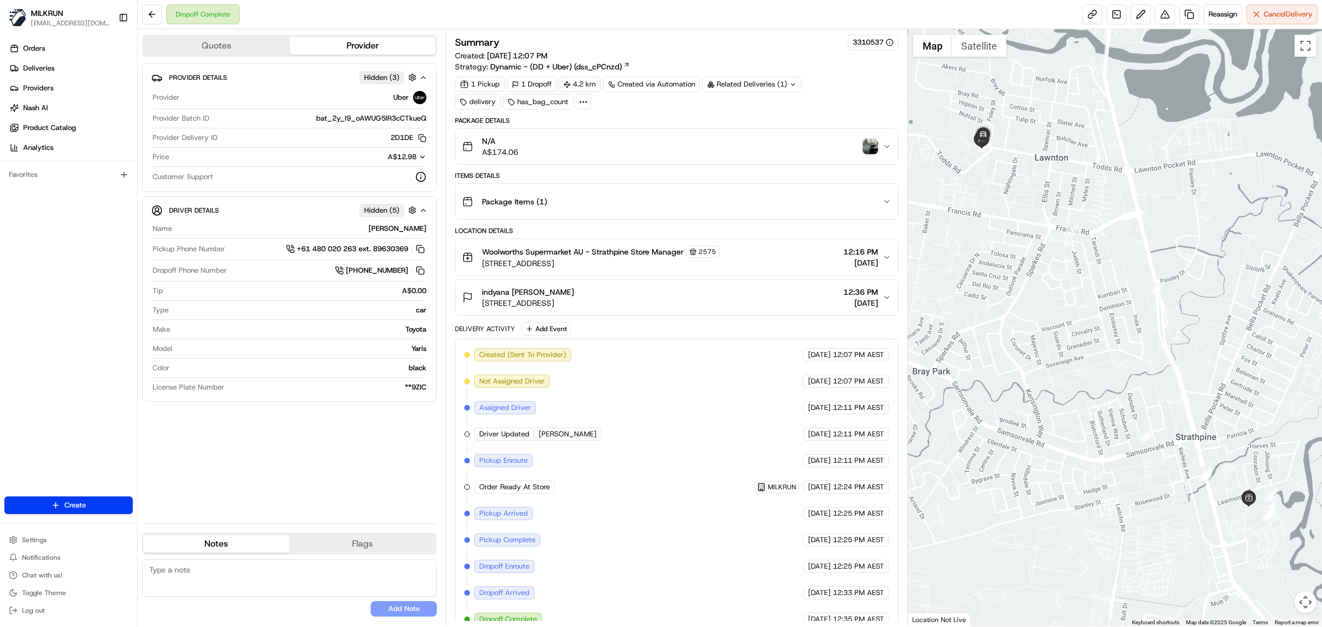
click at [865, 147] on img "button" at bounding box center [870, 146] width 15 height 15
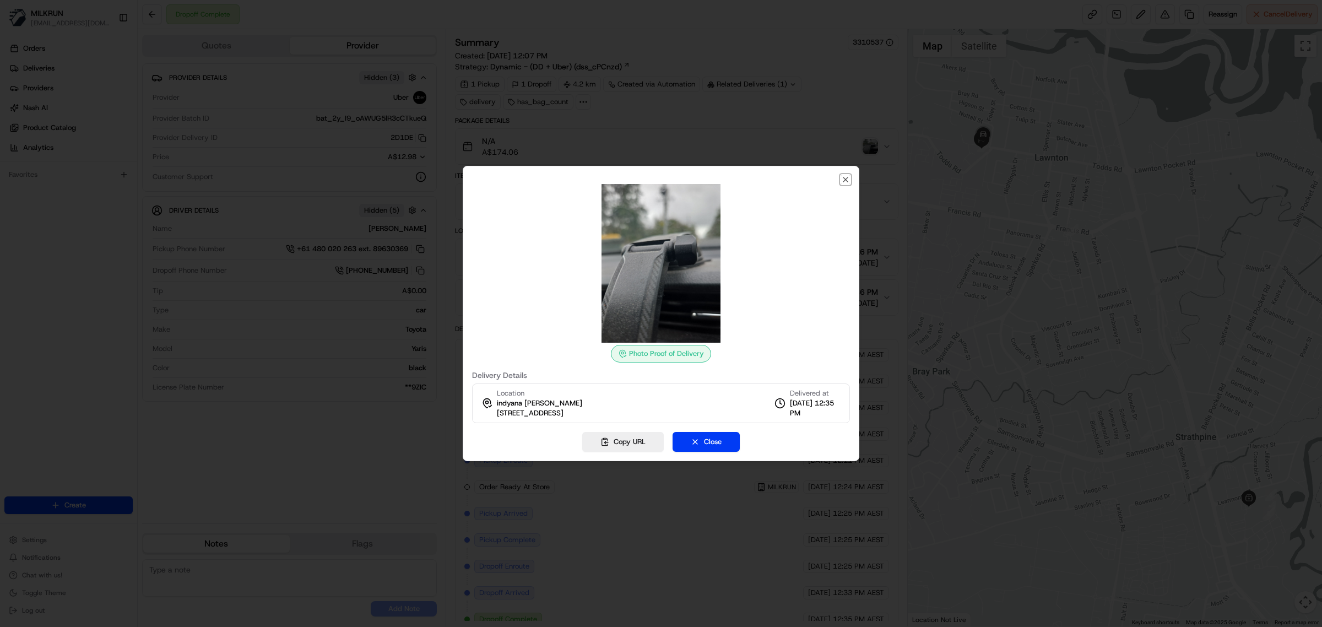
drag, startPoint x: 841, startPoint y: 176, endPoint x: 631, endPoint y: 26, distance: 258.3
click at [838, 170] on div "Photo Proof of Delivery Delivery Details Location indyana sheaff 5 Tapini Ave E…" at bounding box center [661, 313] width 397 height 295
drag, startPoint x: 848, startPoint y: 181, endPoint x: 554, endPoint y: 11, distance: 340.0
click at [846, 181] on icon "button" at bounding box center [845, 179] width 9 height 9
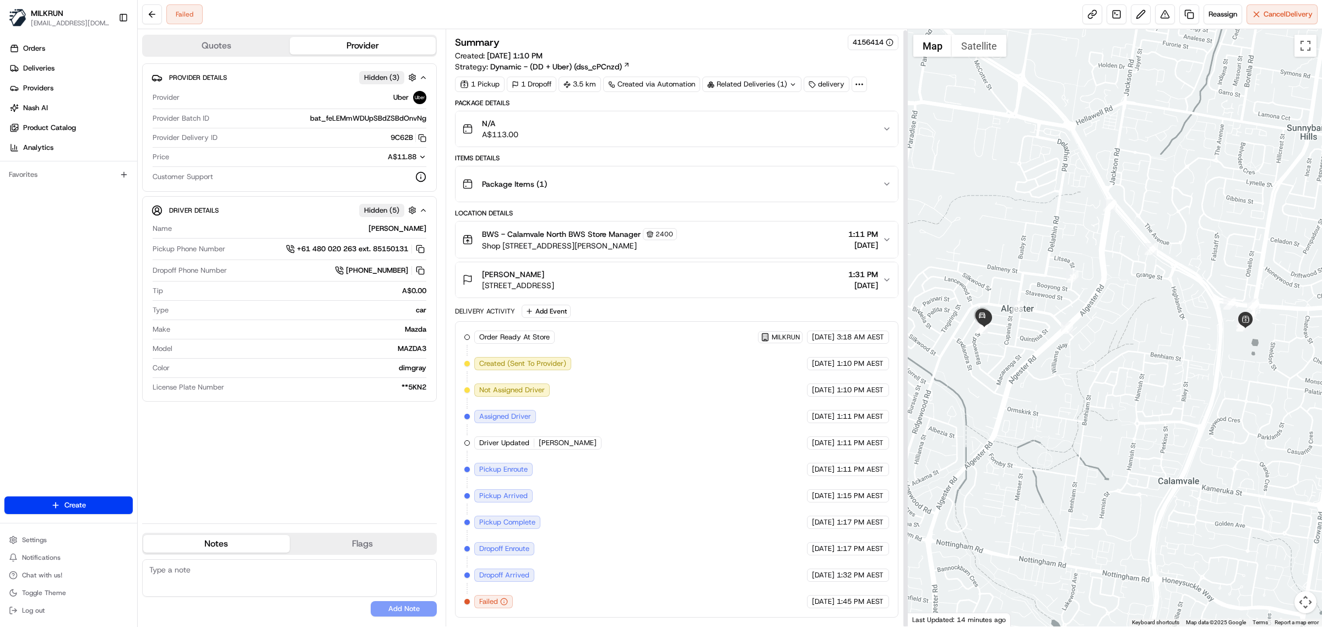
scroll to position [1, 0]
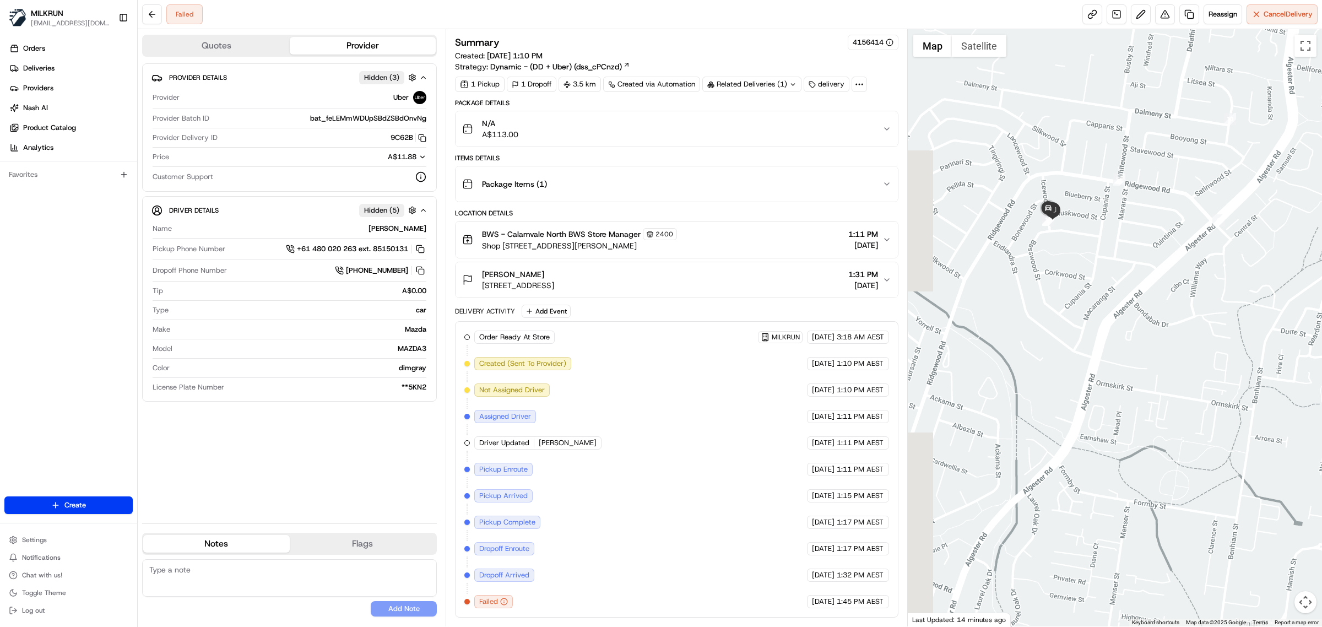
drag, startPoint x: 1033, startPoint y: 358, endPoint x: 1321, endPoint y: 420, distance: 294.2
click at [1321, 420] on div at bounding box center [1115, 327] width 415 height 597
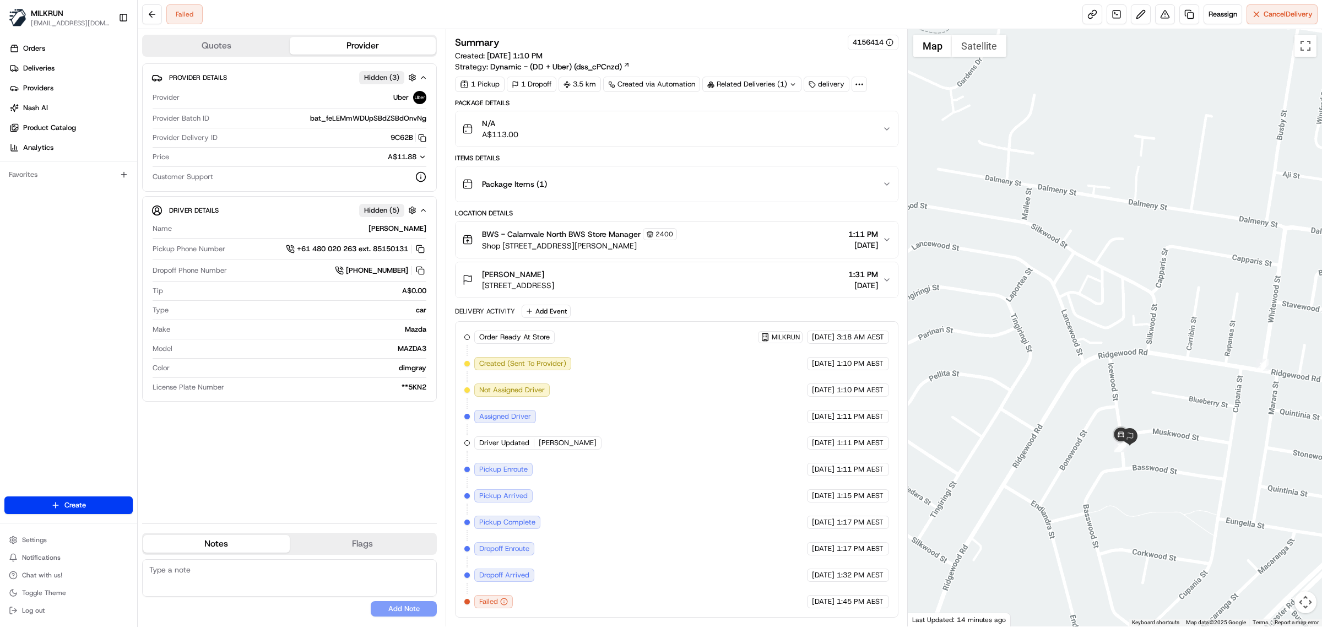
drag, startPoint x: 1044, startPoint y: 273, endPoint x: 1188, endPoint y: 571, distance: 331.1
click at [1215, 626] on html "MILKRUN vconcepcion@woolworths.com.au Toggle Sidebar Orders Deliveries Provider…" at bounding box center [661, 313] width 1322 height 627
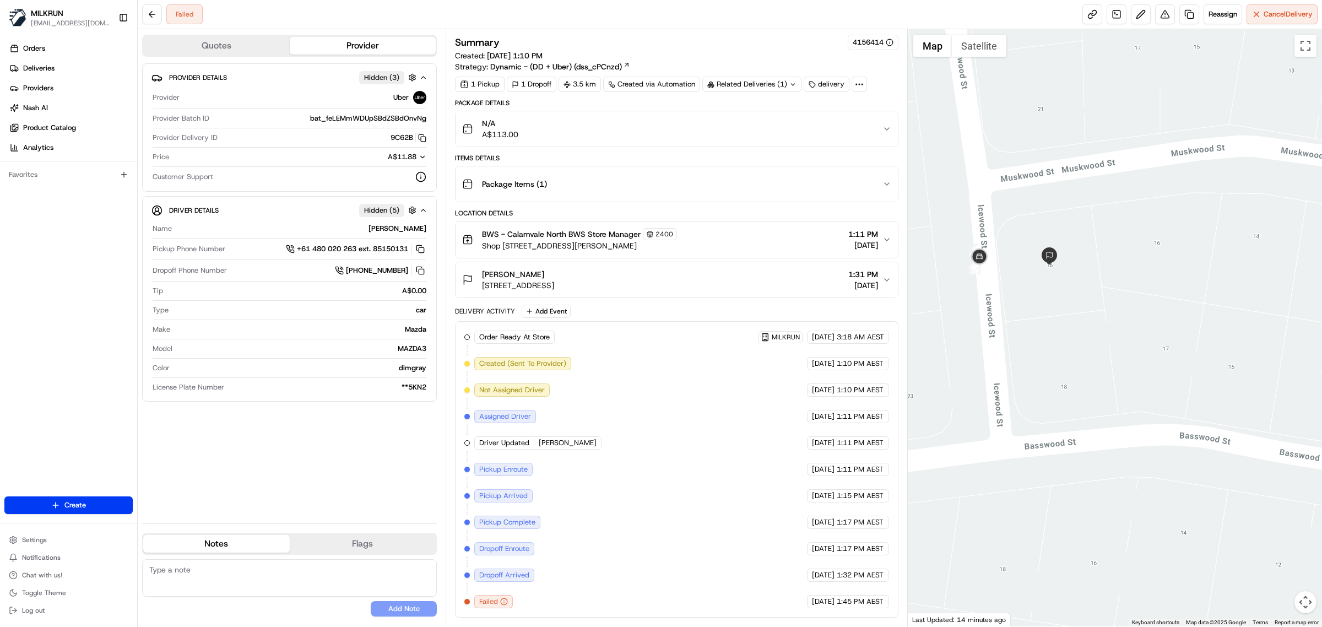
drag, startPoint x: 1070, startPoint y: 362, endPoint x: 1212, endPoint y: 560, distance: 244.0
click at [1212, 560] on div at bounding box center [1115, 327] width 415 height 597
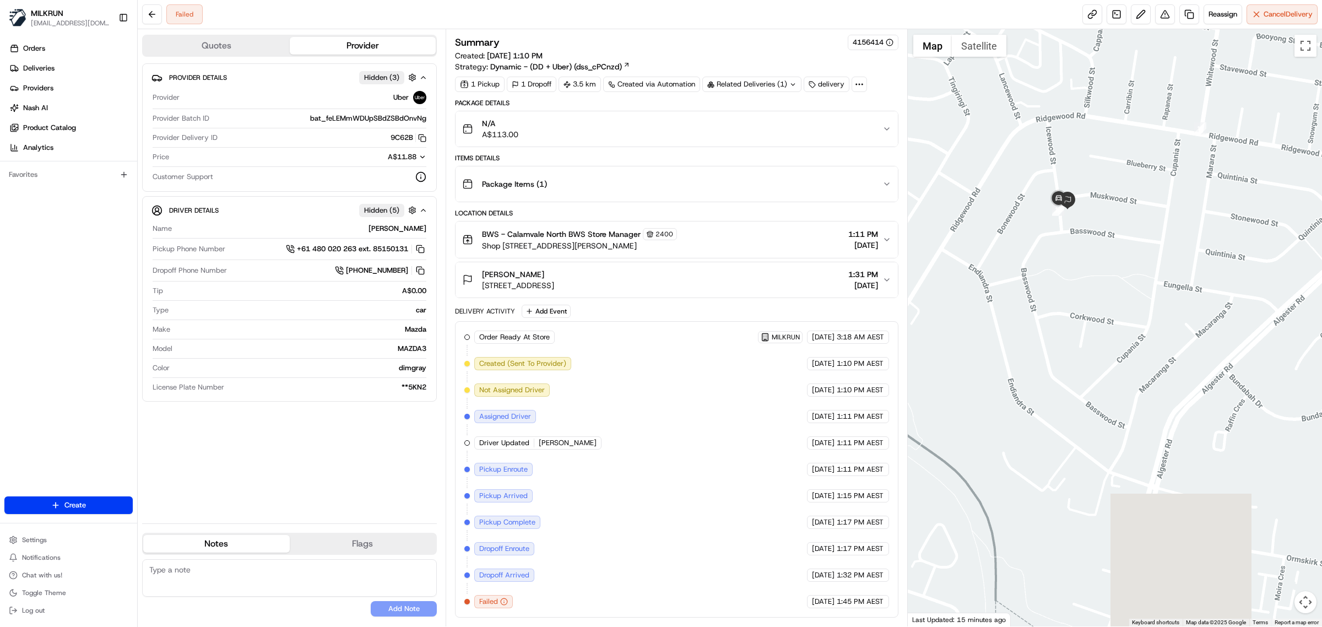
drag, startPoint x: 956, startPoint y: 343, endPoint x: 1202, endPoint y: 414, distance: 256.4
click at [1202, 414] on div at bounding box center [1115, 327] width 415 height 597
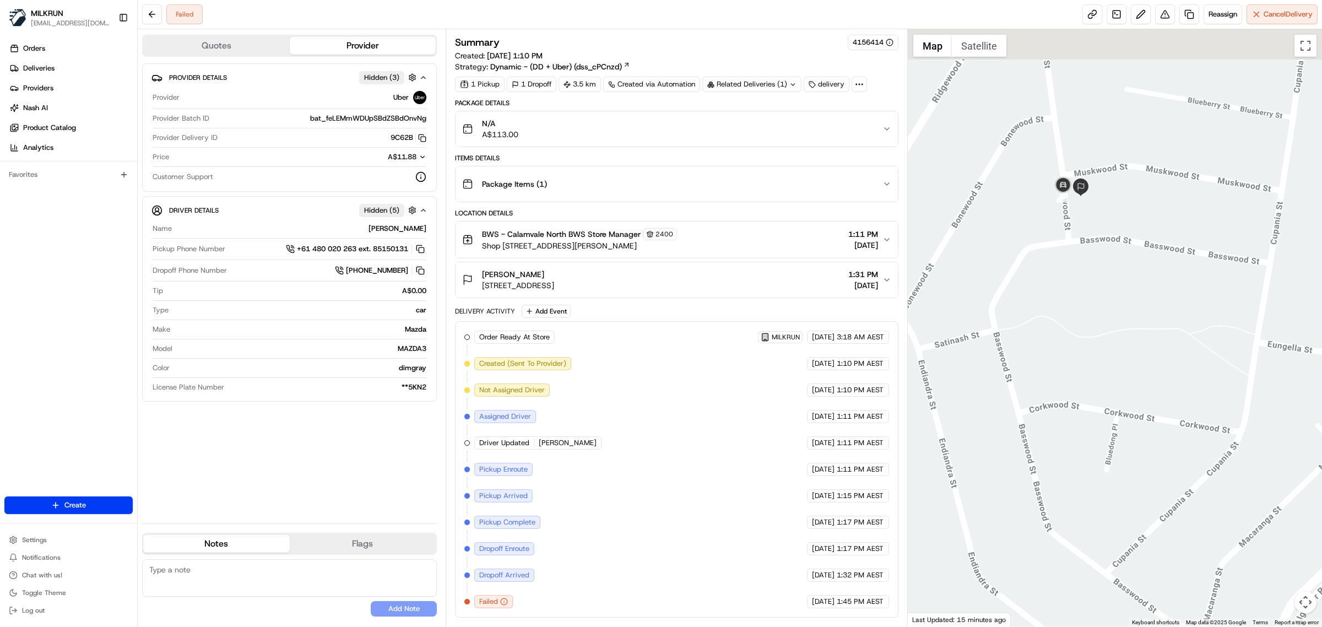
drag, startPoint x: 1066, startPoint y: 247, endPoint x: 1124, endPoint y: 416, distance: 179.1
click at [1124, 416] on div at bounding box center [1115, 327] width 415 height 597
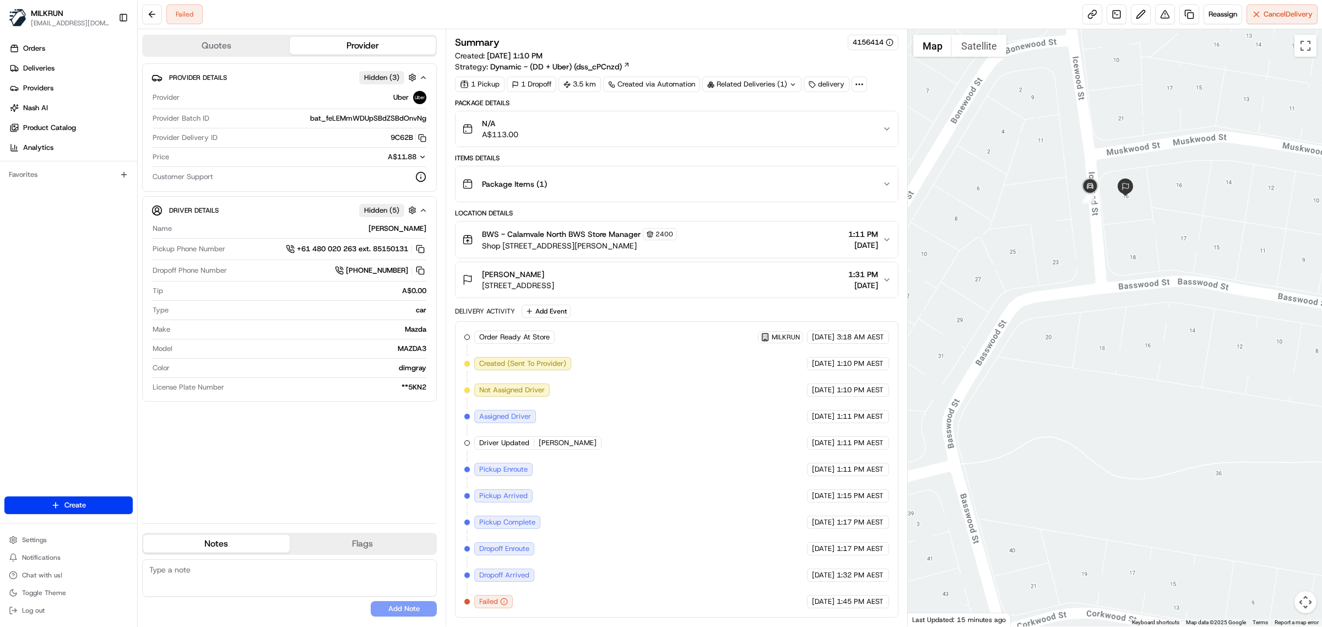
drag, startPoint x: 1081, startPoint y: 270, endPoint x: 1114, endPoint y: 378, distance: 113.4
click at [1114, 378] on div at bounding box center [1115, 327] width 415 height 597
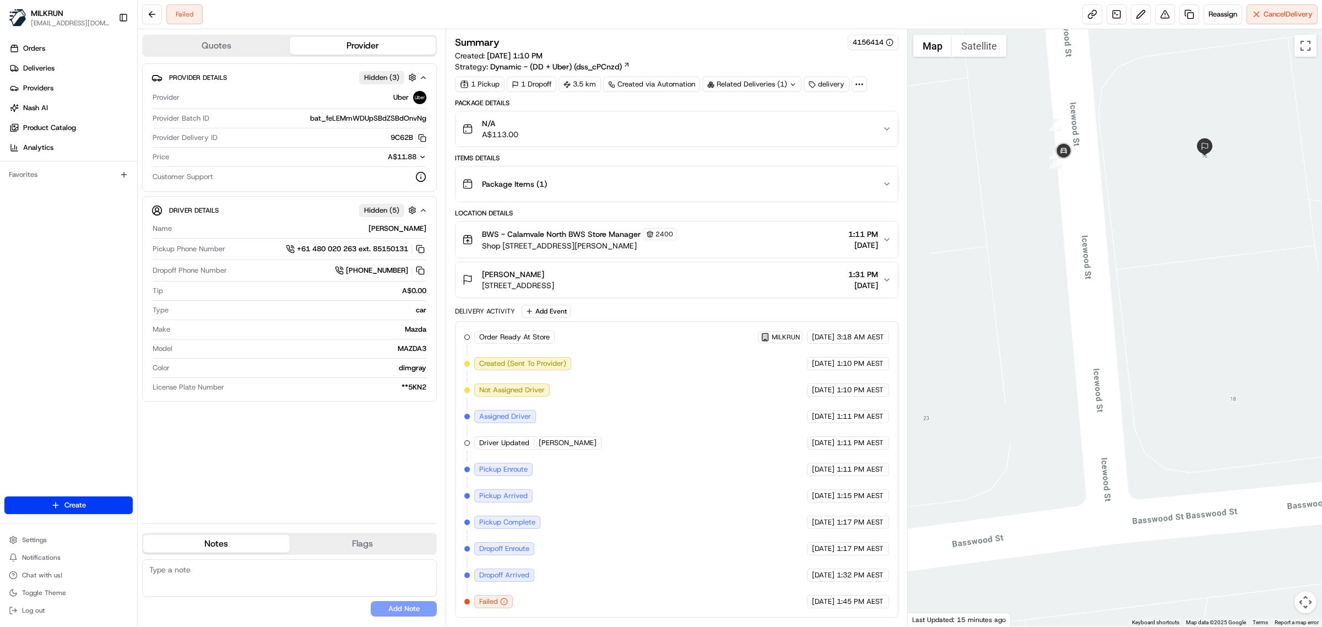
drag, startPoint x: 1126, startPoint y: 180, endPoint x: 1143, endPoint y: 491, distance: 311.7
click at [1143, 491] on div at bounding box center [1115, 327] width 415 height 597
